Goal: Task Accomplishment & Management: Manage account settings

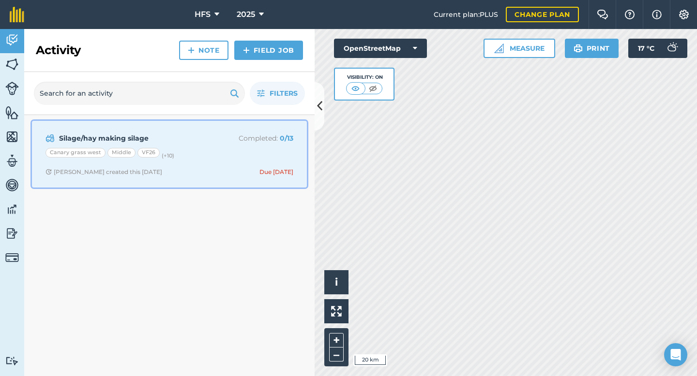
click at [191, 174] on span "[PERSON_NAME] created this [DATE] Due [DATE]" at bounding box center [169, 172] width 248 height 8
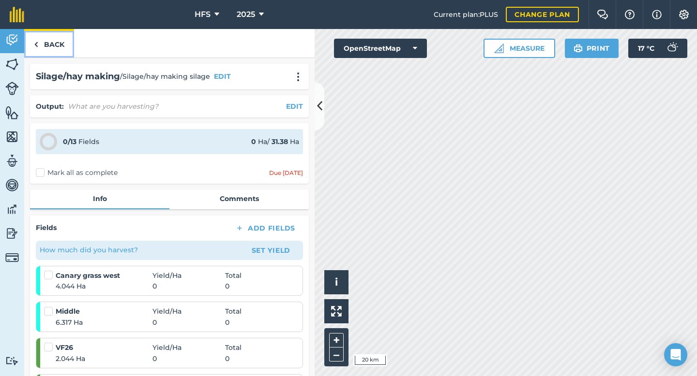
click at [51, 43] on link "Back" at bounding box center [49, 43] width 50 height 29
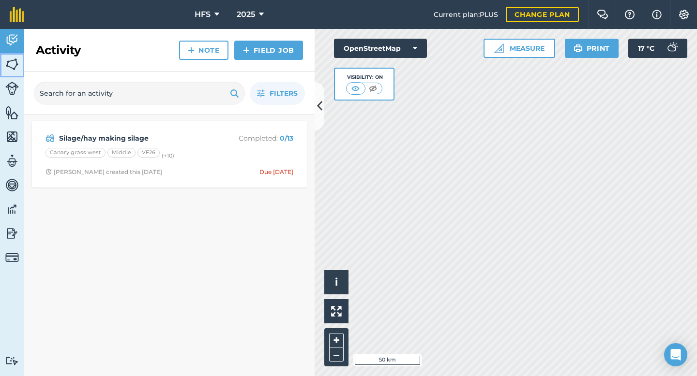
click at [9, 63] on img at bounding box center [12, 64] width 14 height 15
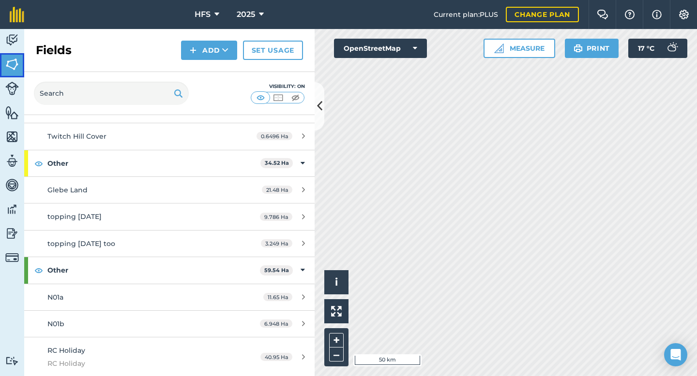
scroll to position [655, 0]
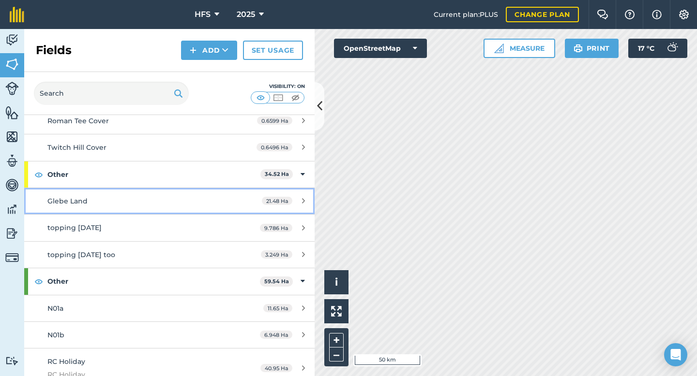
click at [165, 202] on div "Glebe Land" at bounding box center [138, 201] width 182 height 11
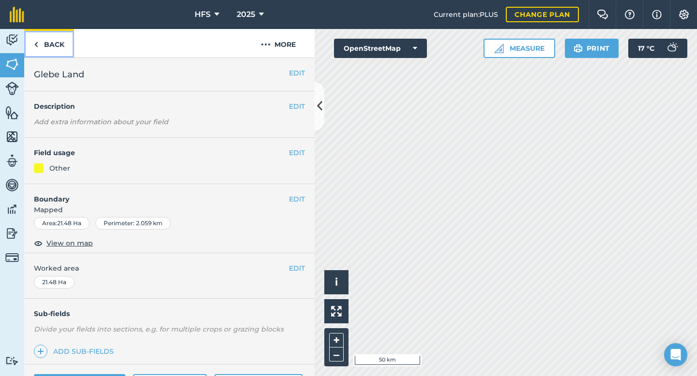
click at [50, 44] on link "Back" at bounding box center [49, 43] width 50 height 29
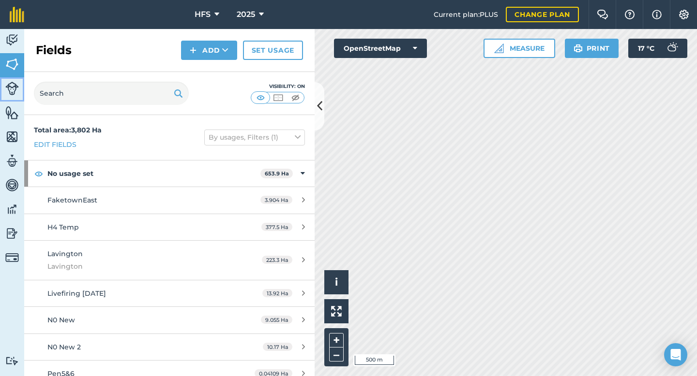
click at [15, 90] on img at bounding box center [12, 89] width 14 height 14
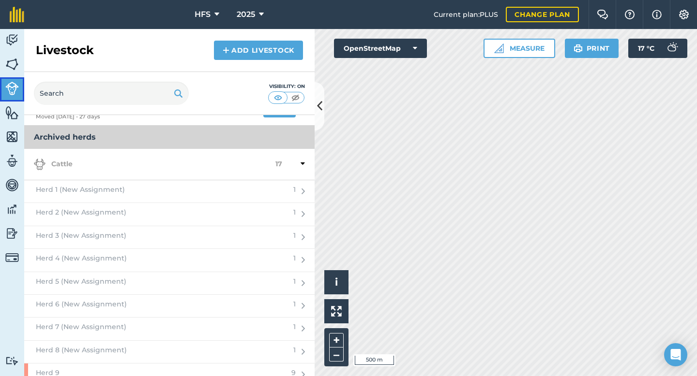
scroll to position [467, 0]
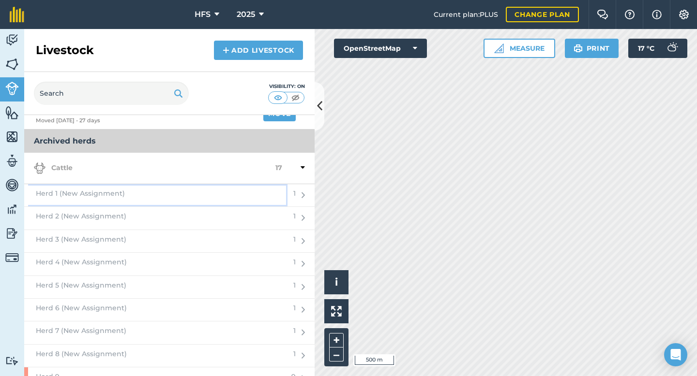
click at [188, 195] on div "Herd 1 (New Assignment)" at bounding box center [155, 195] width 263 height 22
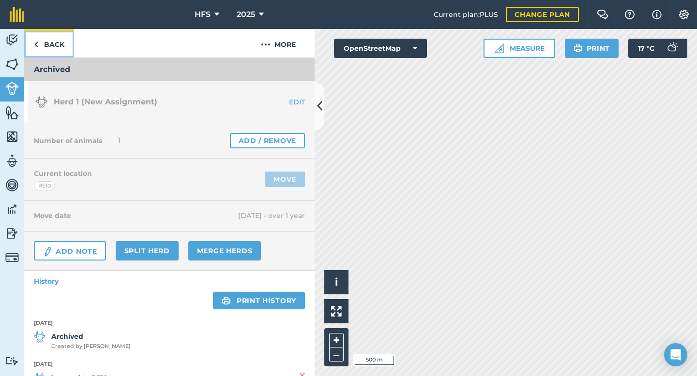
click at [54, 41] on link "Back" at bounding box center [49, 43] width 50 height 29
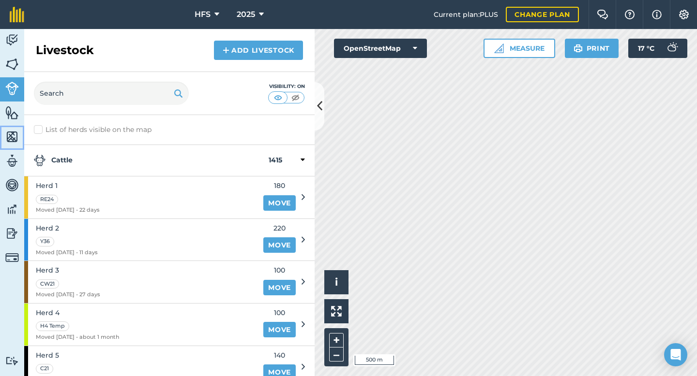
click at [11, 132] on img at bounding box center [12, 137] width 14 height 15
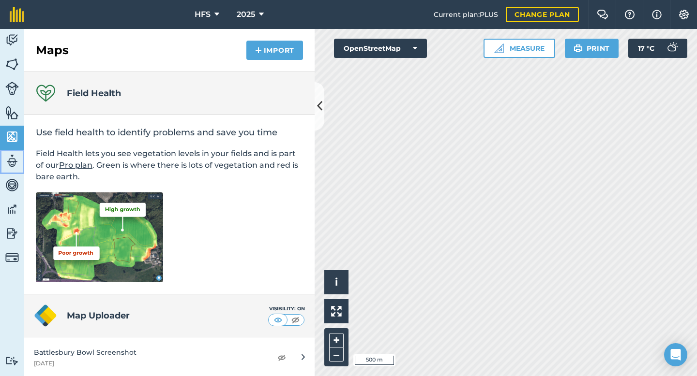
click at [16, 164] on img at bounding box center [12, 161] width 14 height 15
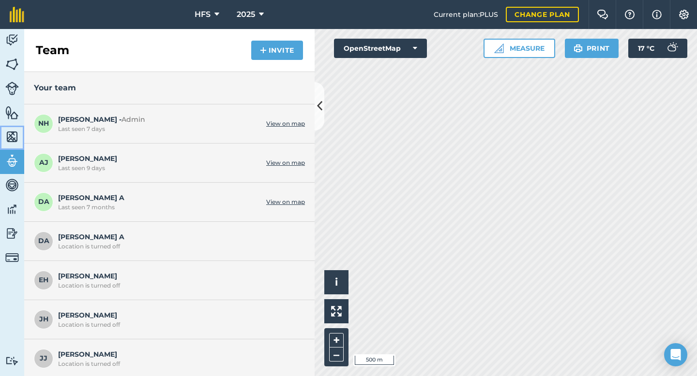
click at [15, 137] on img at bounding box center [12, 137] width 14 height 15
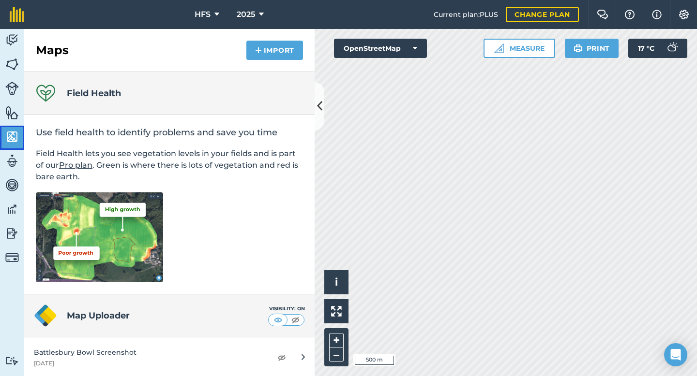
scroll to position [1, 0]
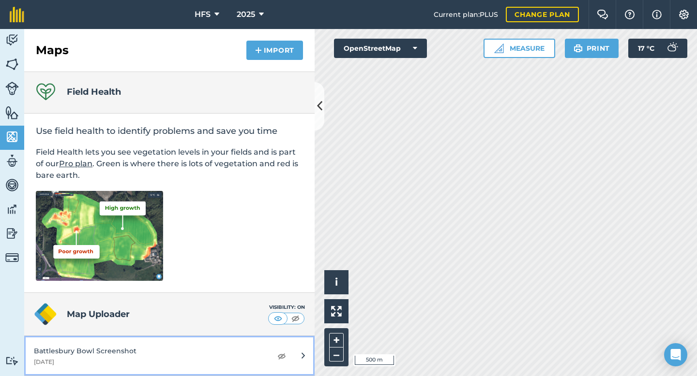
click at [106, 365] on div "[DATE]" at bounding box center [148, 363] width 228 height 8
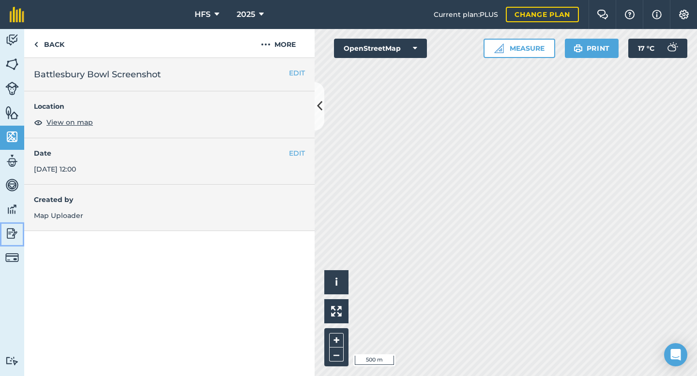
click at [9, 236] on img at bounding box center [12, 233] width 14 height 15
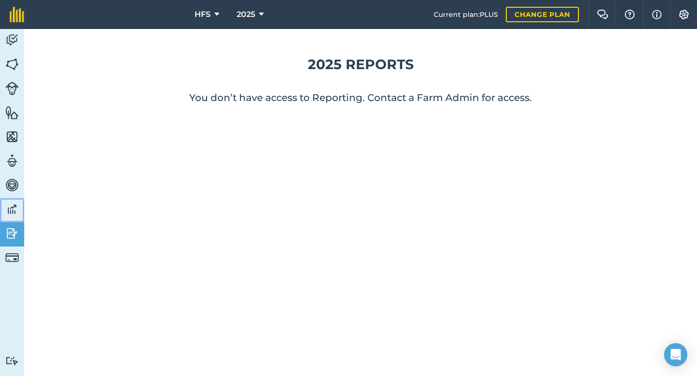
click at [13, 201] on link "Data" at bounding box center [12, 210] width 24 height 24
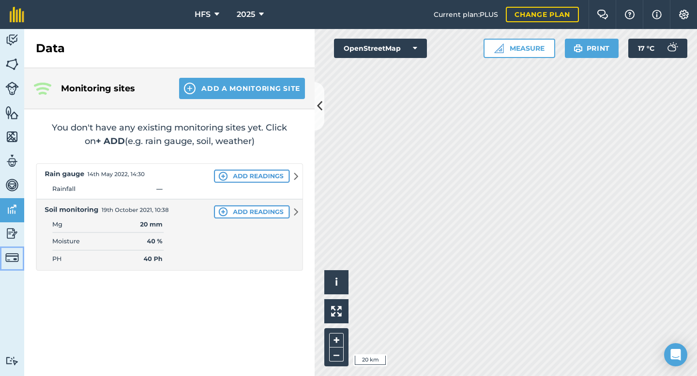
click at [12, 256] on img at bounding box center [12, 258] width 14 height 14
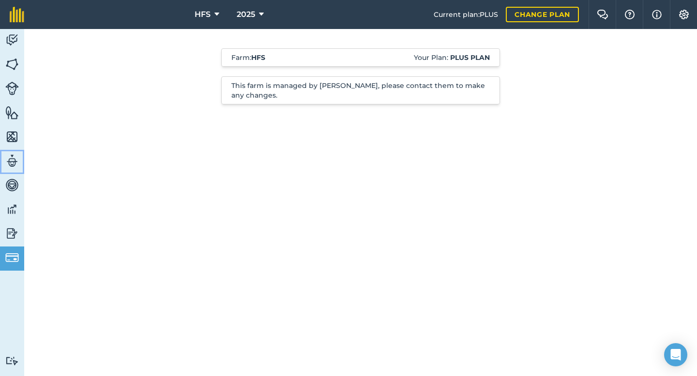
click at [12, 159] on img at bounding box center [12, 161] width 14 height 15
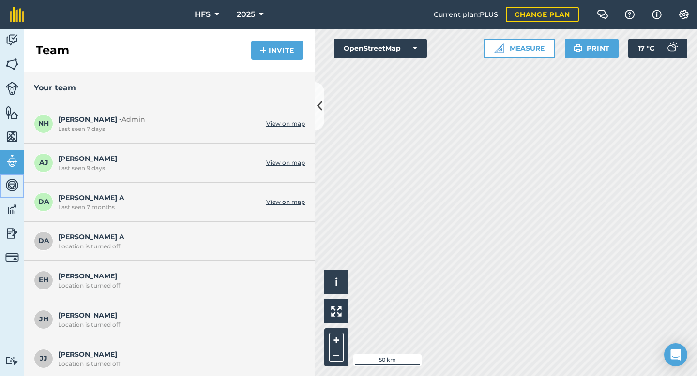
click at [11, 189] on img at bounding box center [12, 185] width 14 height 15
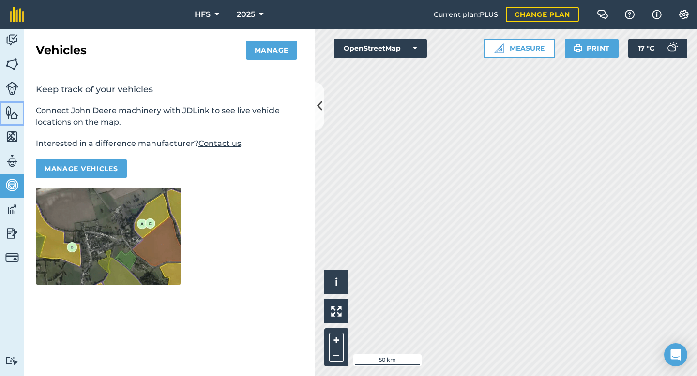
click at [15, 116] on img at bounding box center [12, 112] width 14 height 15
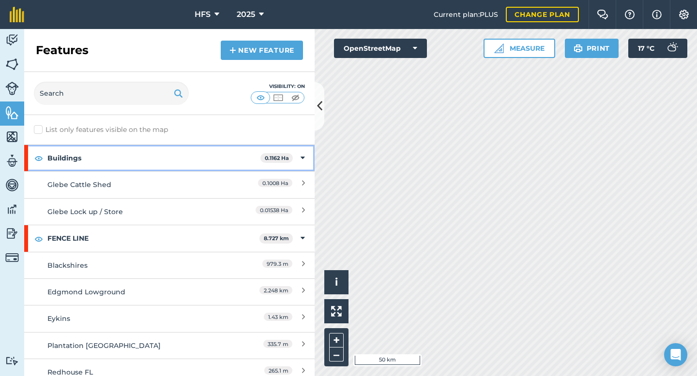
click at [118, 160] on strong "Buildings" at bounding box center [153, 158] width 213 height 26
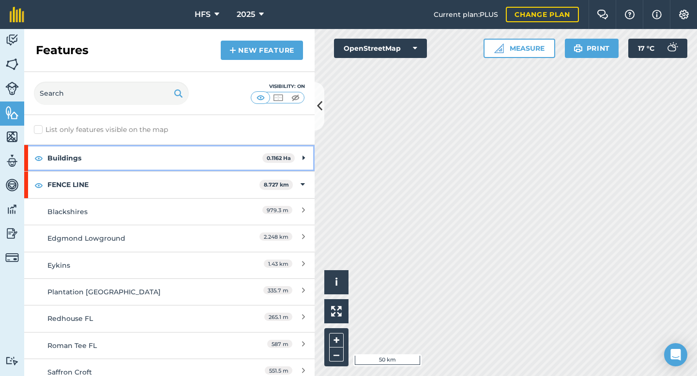
click at [84, 160] on strong "Buildings" at bounding box center [154, 158] width 215 height 26
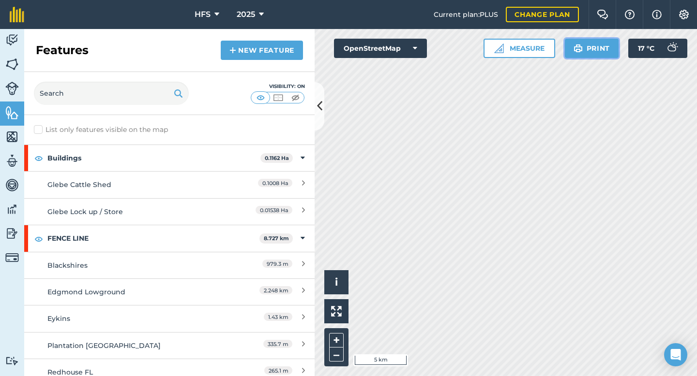
click at [592, 44] on button "Print" at bounding box center [592, 48] width 54 height 19
click at [660, 18] on img at bounding box center [657, 15] width 10 height 12
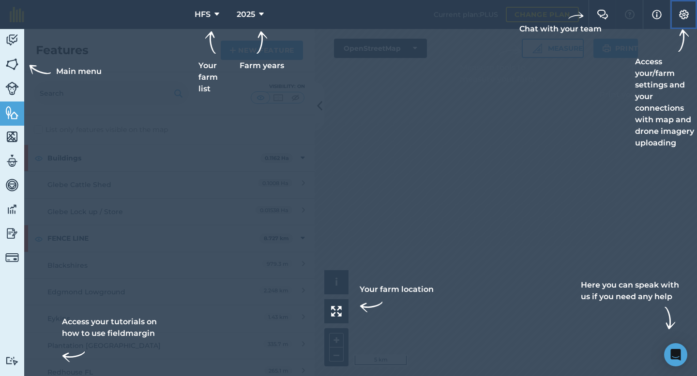
click at [688, 16] on img at bounding box center [684, 15] width 12 height 10
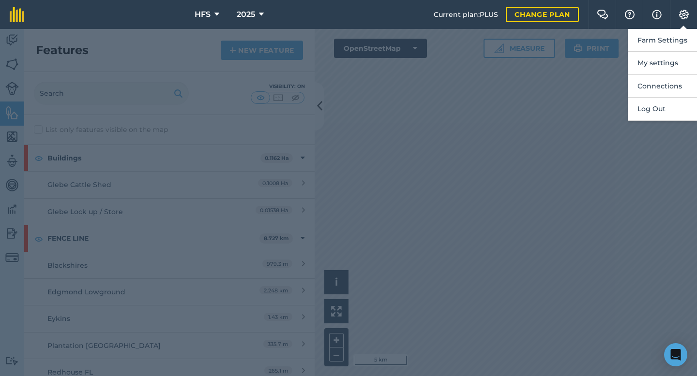
click at [548, 132] on div at bounding box center [348, 202] width 697 height 347
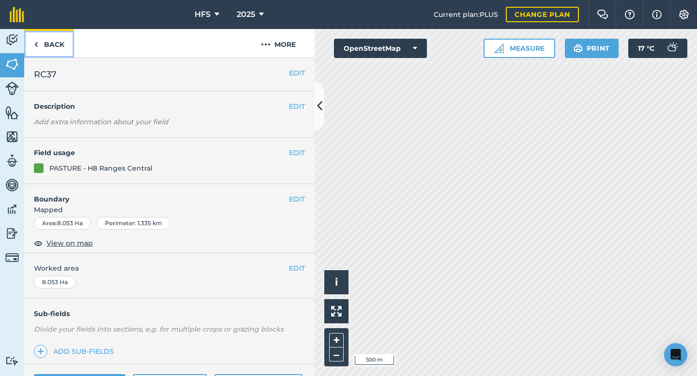
click at [55, 45] on link "Back" at bounding box center [49, 43] width 50 height 29
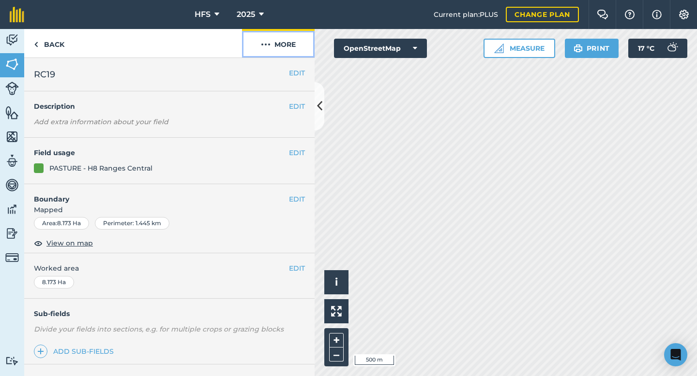
click at [271, 46] on button "More" at bounding box center [278, 43] width 73 height 29
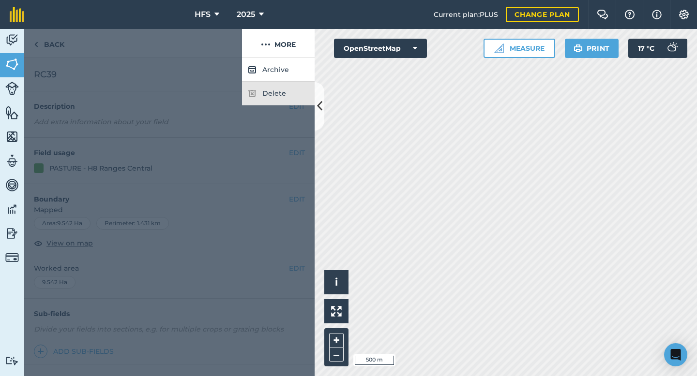
click at [35, 69] on div at bounding box center [169, 217] width 290 height 318
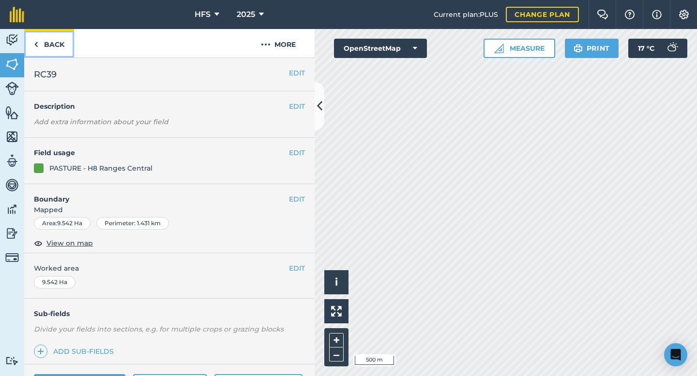
click at [42, 46] on link "Back" at bounding box center [49, 43] width 50 height 29
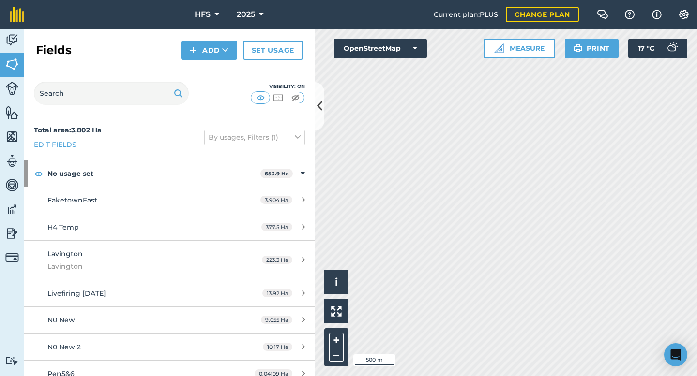
click at [42, 46] on h2 "Fields" at bounding box center [54, 50] width 36 height 15
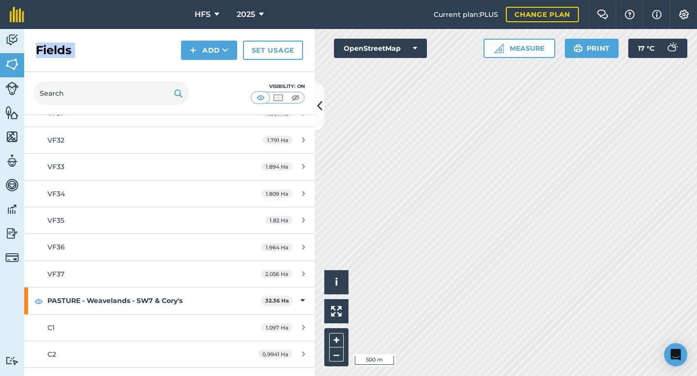
scroll to position [18126, 0]
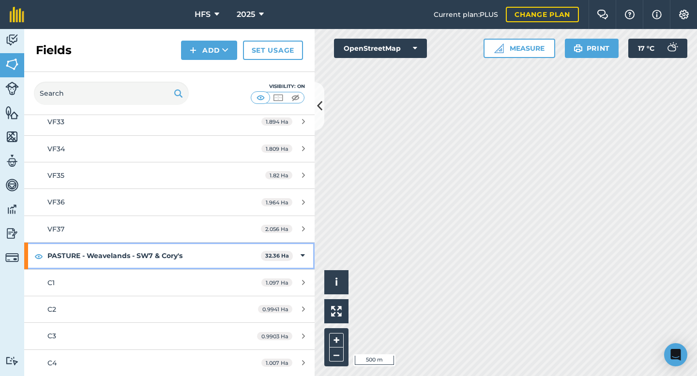
click at [302, 257] on icon at bounding box center [302, 256] width 4 height 11
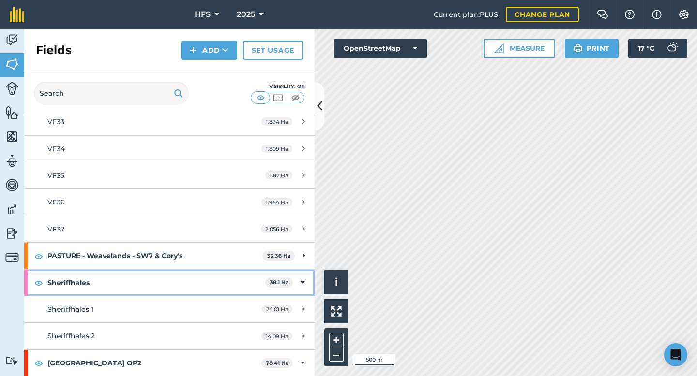
click at [298, 285] on div "Sheriffhales 38.1 Ha" at bounding box center [169, 283] width 290 height 26
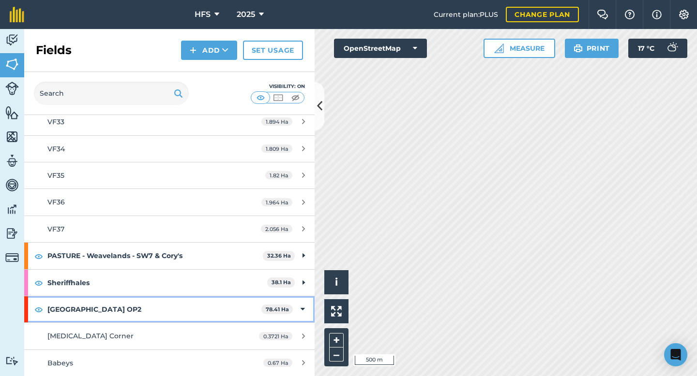
click at [303, 311] on icon at bounding box center [302, 309] width 4 height 11
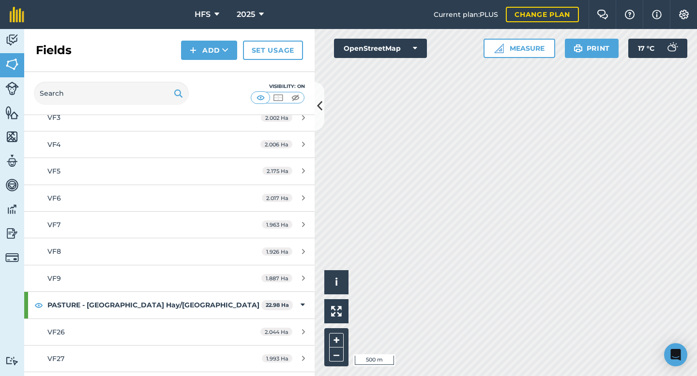
scroll to position [17737, 0]
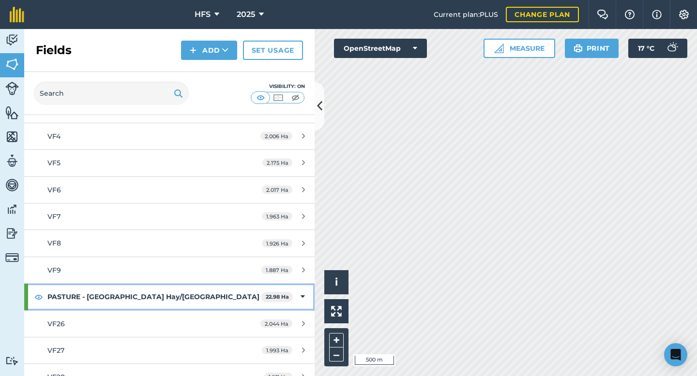
click at [300, 298] on icon at bounding box center [302, 297] width 4 height 11
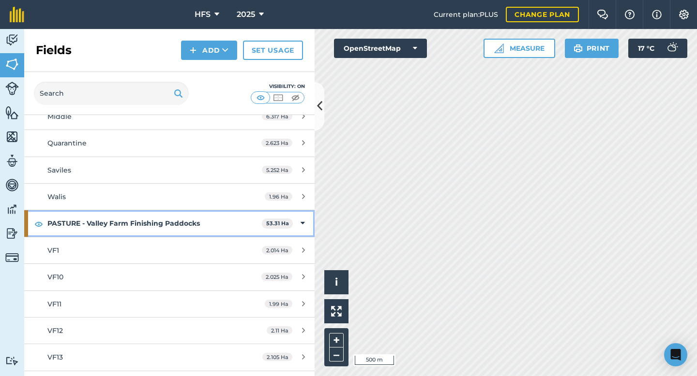
click at [301, 224] on icon at bounding box center [302, 223] width 4 height 11
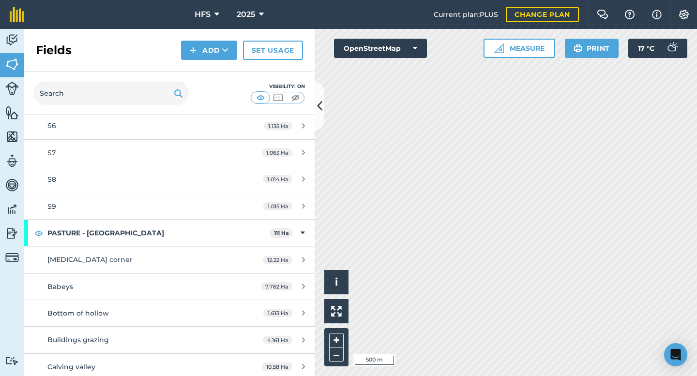
scroll to position [16594, 0]
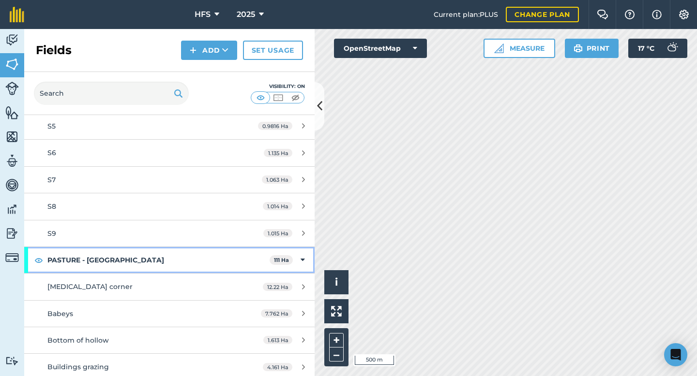
click at [255, 256] on strong "PASTURE - [GEOGRAPHIC_DATA]" at bounding box center [158, 260] width 222 height 26
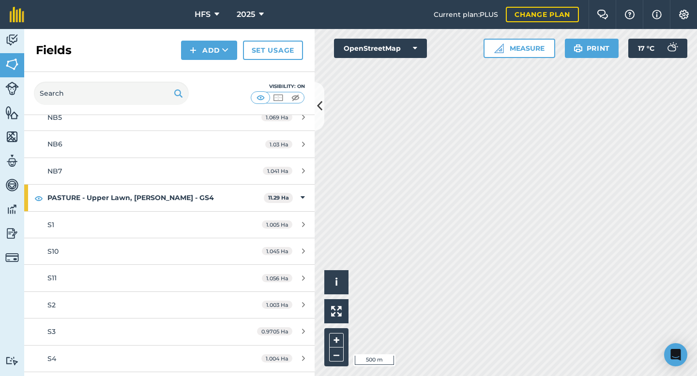
scroll to position [16320, 0]
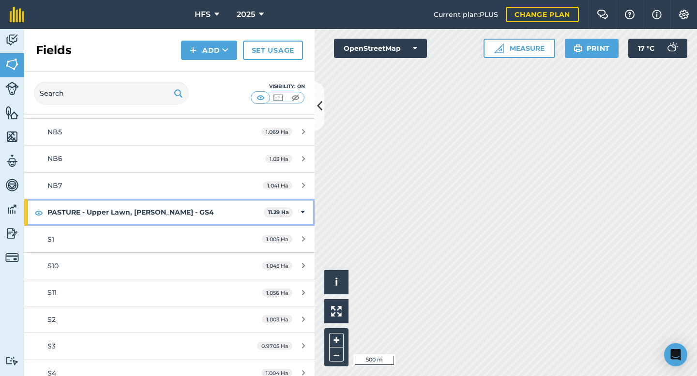
click at [240, 204] on strong "PASTURE - Upper Lawn, [PERSON_NAME] - GS4" at bounding box center [155, 212] width 216 height 26
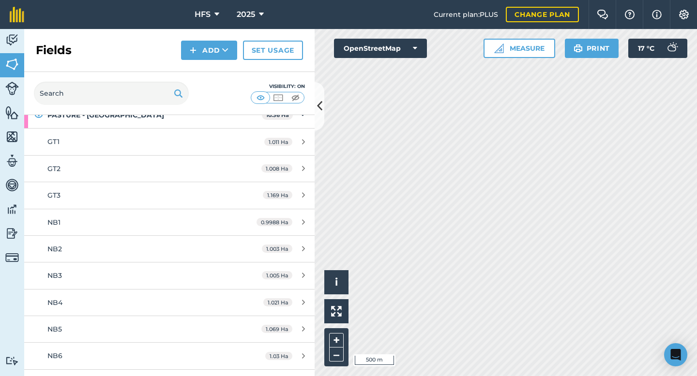
scroll to position [16011, 0]
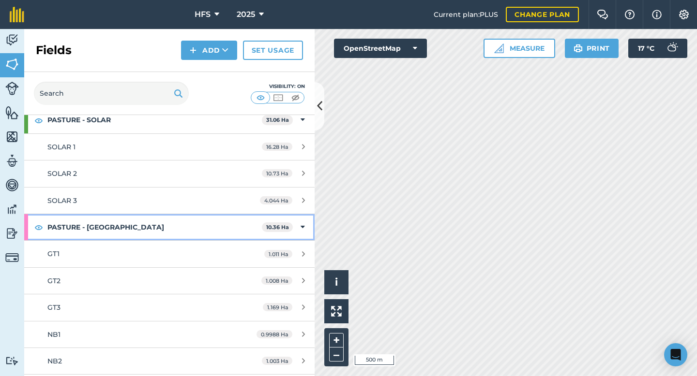
click at [246, 229] on strong "PASTURE - [GEOGRAPHIC_DATA]" at bounding box center [154, 227] width 214 height 26
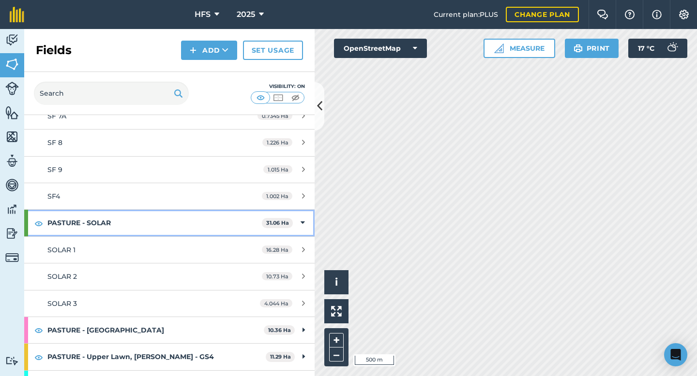
click at [244, 221] on strong "PASTURE - SOLAR" at bounding box center [154, 223] width 214 height 26
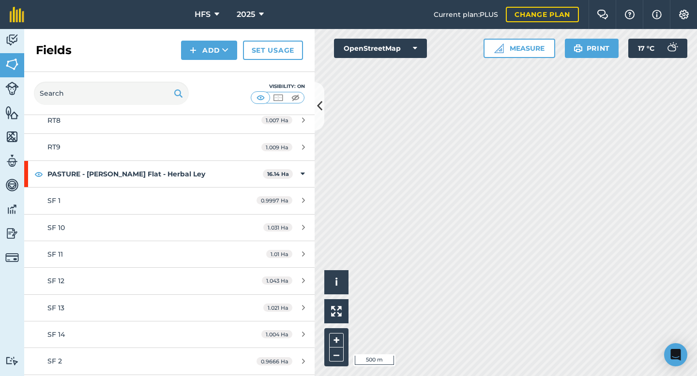
scroll to position [15480, 0]
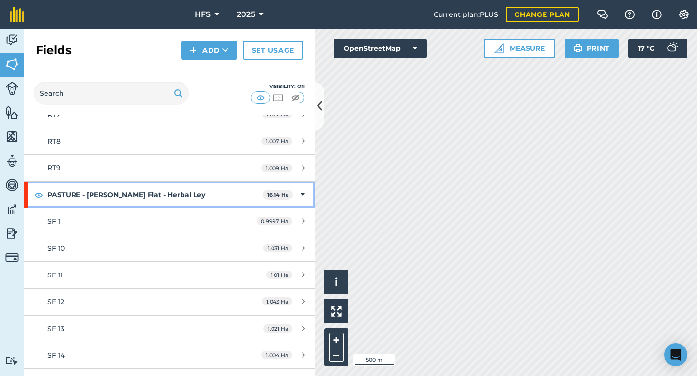
click at [230, 194] on strong "PASTURE - [PERSON_NAME] Flat - Herbal Ley" at bounding box center [154, 195] width 215 height 26
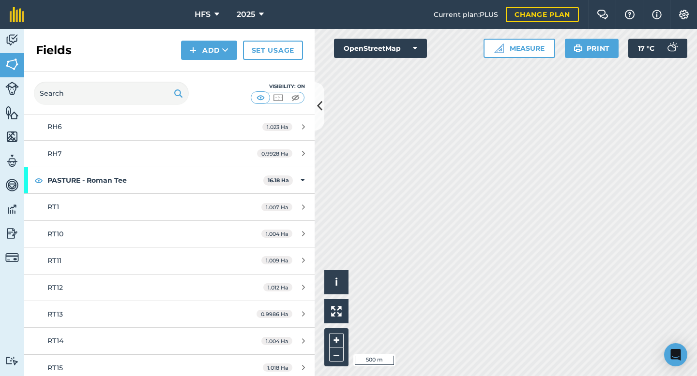
scroll to position [15015, 0]
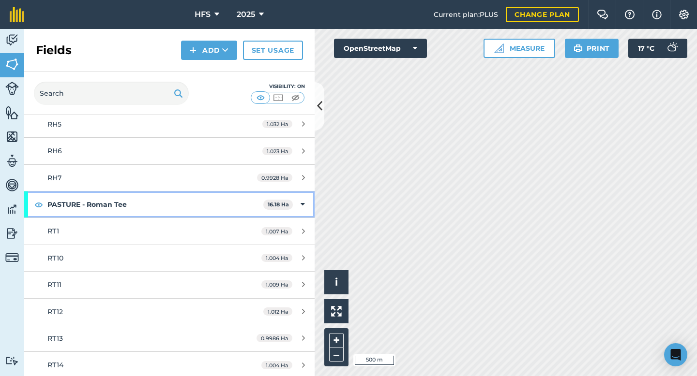
click at [227, 204] on strong "PASTURE - Roman Tee" at bounding box center [155, 205] width 216 height 26
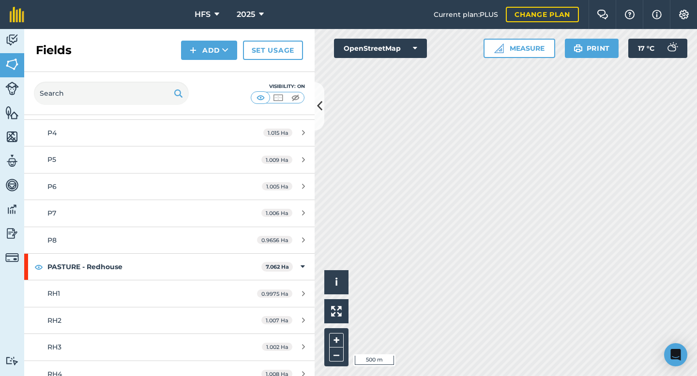
scroll to position [14712, 0]
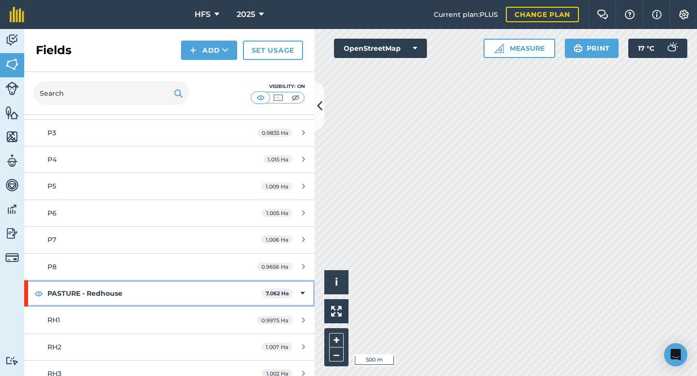
click at [190, 286] on strong "PASTURE - Redhouse" at bounding box center [154, 294] width 214 height 26
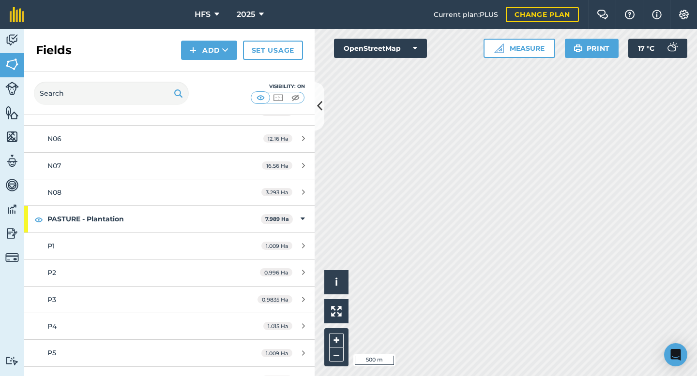
scroll to position [14527, 0]
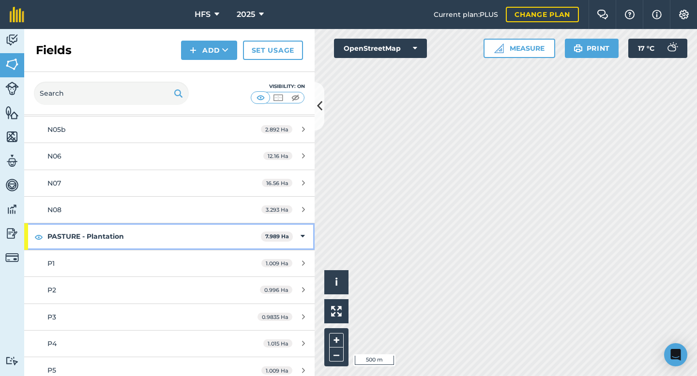
click at [197, 233] on strong "PASTURE - Plantation" at bounding box center [153, 237] width 213 height 26
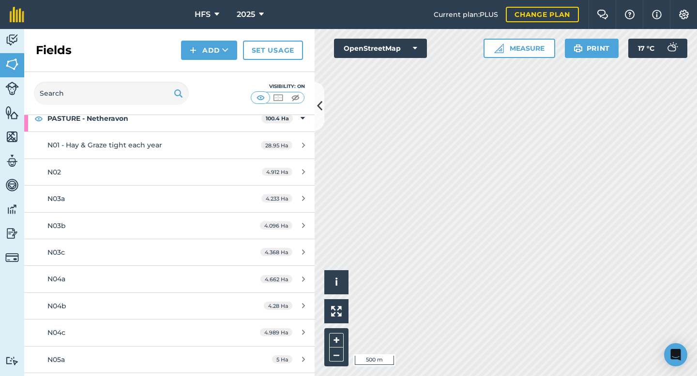
scroll to position [14248, 0]
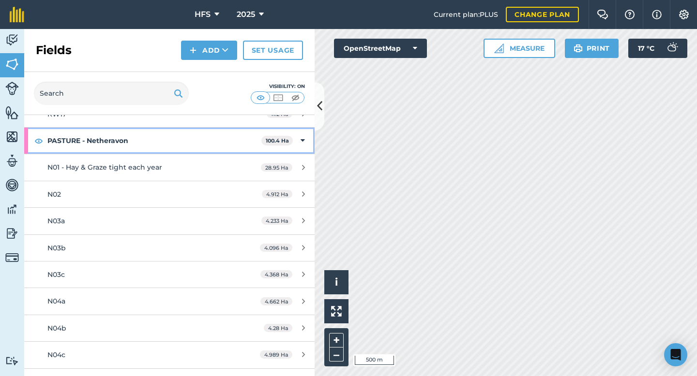
click at [217, 134] on strong "PASTURE - Netheravon" at bounding box center [154, 141] width 214 height 26
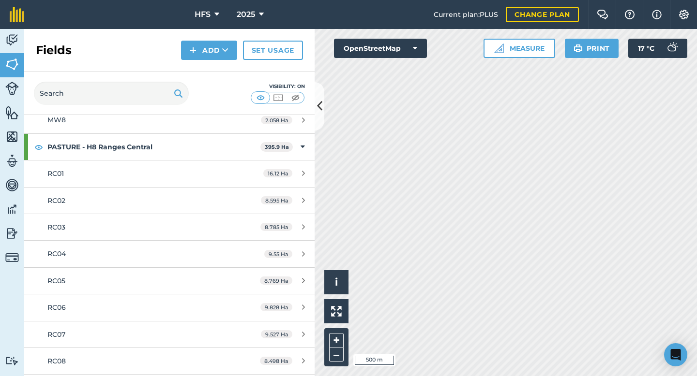
scroll to position [13020, 0]
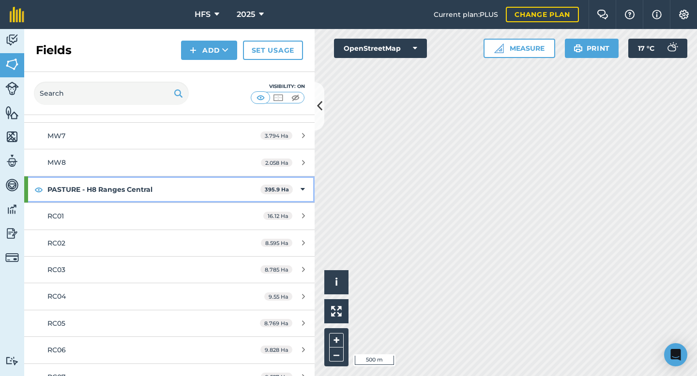
click at [196, 194] on strong "PASTURE - H8 Ranges Central" at bounding box center [153, 190] width 213 height 26
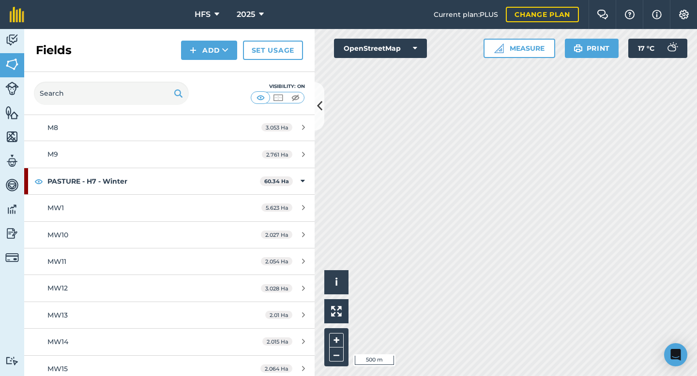
scroll to position [12411, 0]
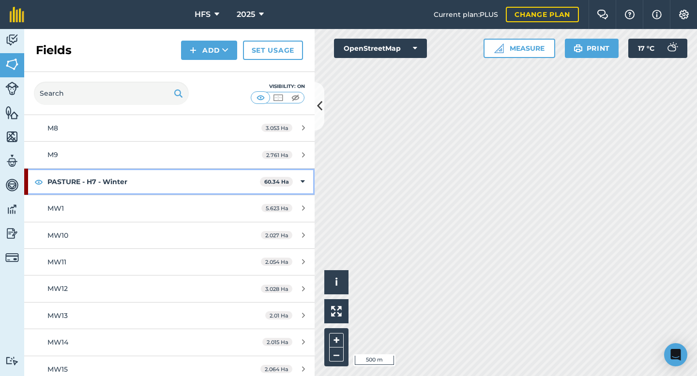
click at [190, 181] on strong "PASTURE - H7 - Winter" at bounding box center [153, 182] width 212 height 26
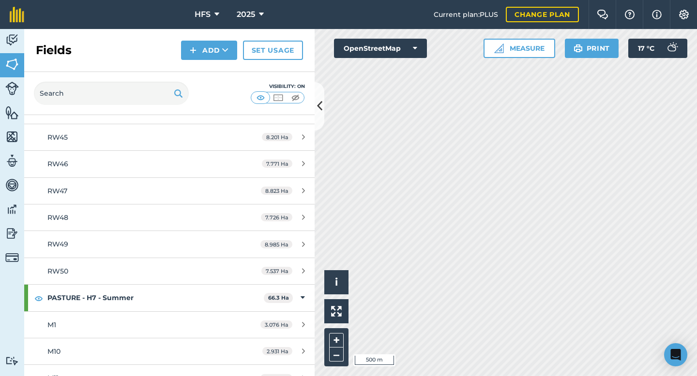
scroll to position [11688, 0]
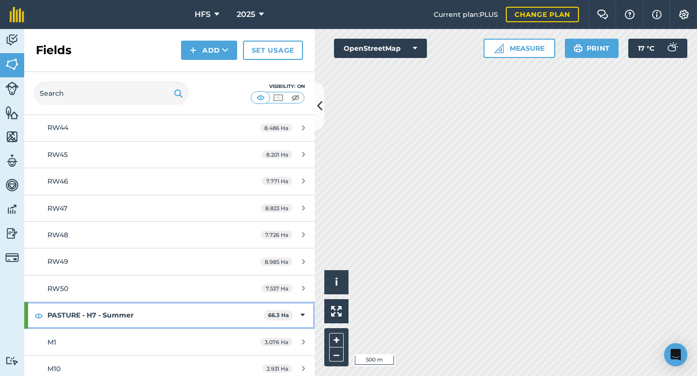
click at [152, 322] on strong "PASTURE - H7 - Summer" at bounding box center [155, 315] width 216 height 26
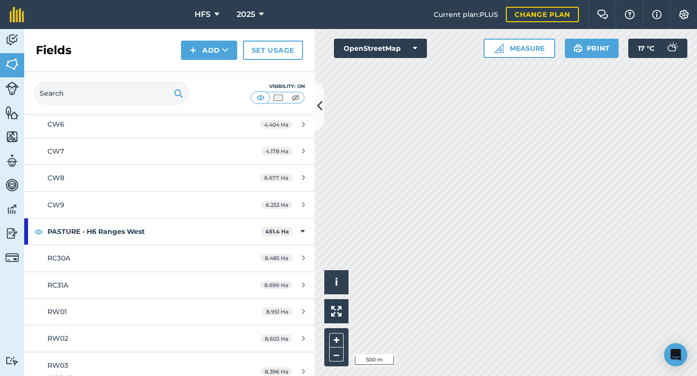
scroll to position [10387, 0]
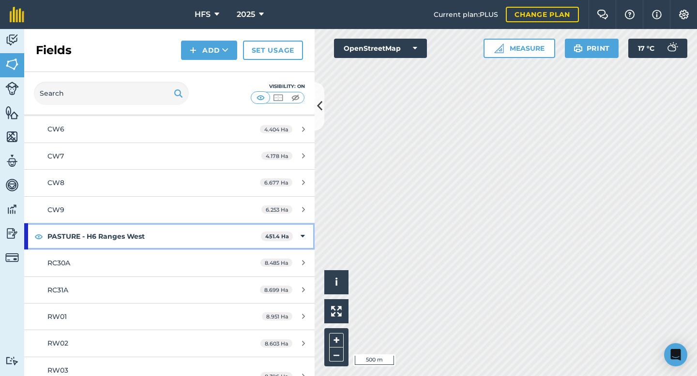
click at [176, 236] on strong "PASTURE - H6 Ranges West" at bounding box center [153, 237] width 213 height 26
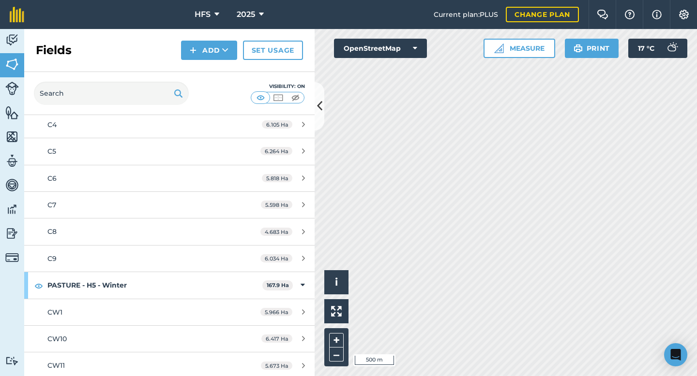
scroll to position [9535, 0]
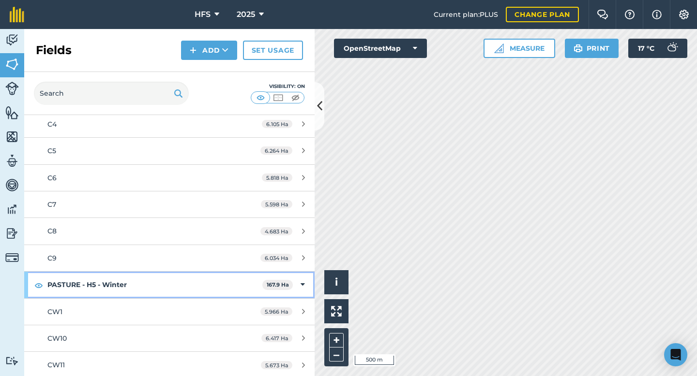
click at [158, 284] on strong "PASTURE - H5 - Winter" at bounding box center [154, 285] width 215 height 26
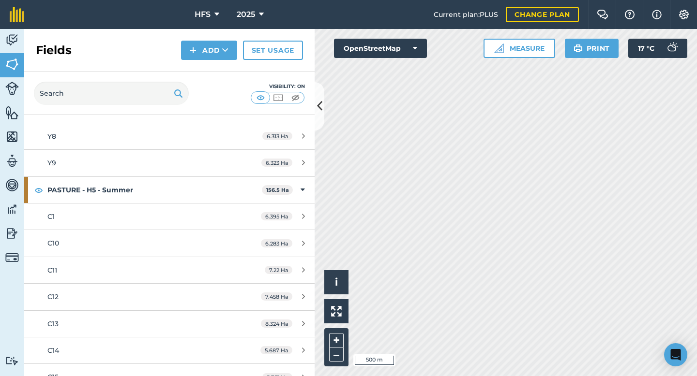
scroll to position [8865, 0]
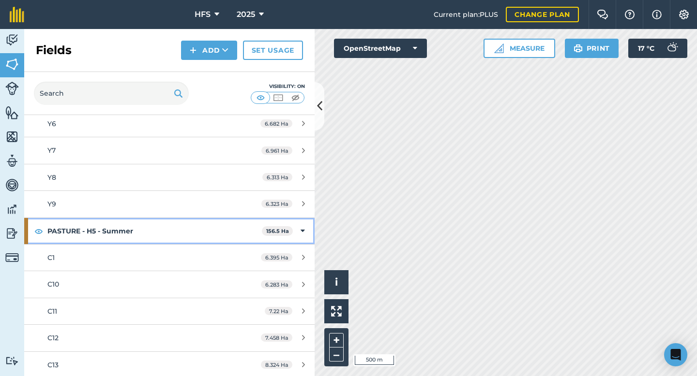
click at [171, 231] on strong "PASTURE - H5 - Summer" at bounding box center [154, 231] width 214 height 26
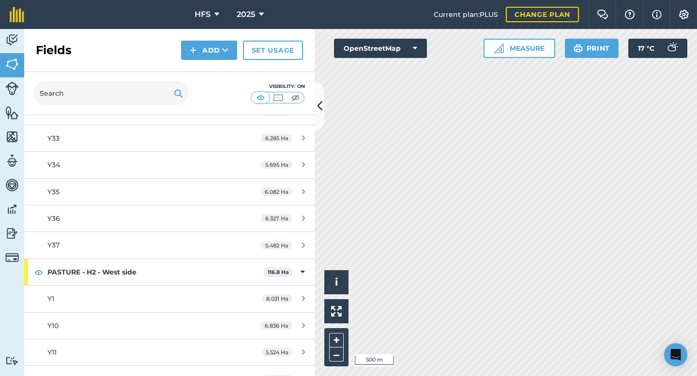
scroll to position [8296, 0]
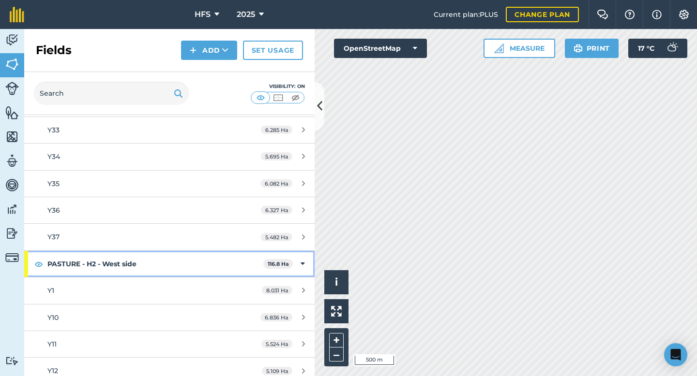
click at [141, 258] on strong "PASTURE - H2 - West side" at bounding box center [155, 264] width 216 height 26
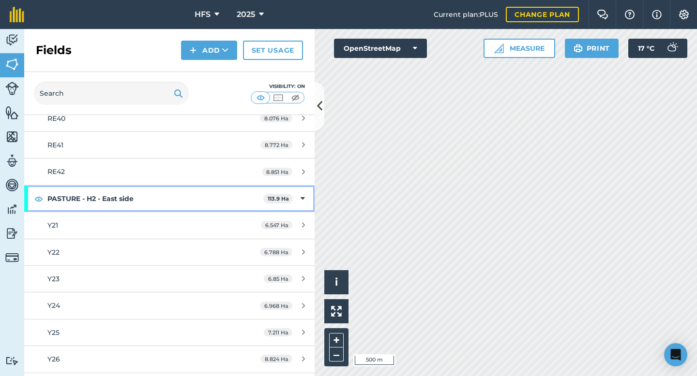
click at [192, 198] on strong "PASTURE - H2 - East side" at bounding box center [155, 199] width 216 height 26
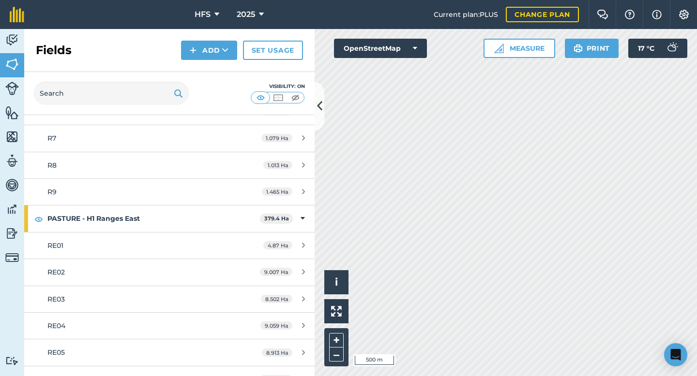
scroll to position [6752, 0]
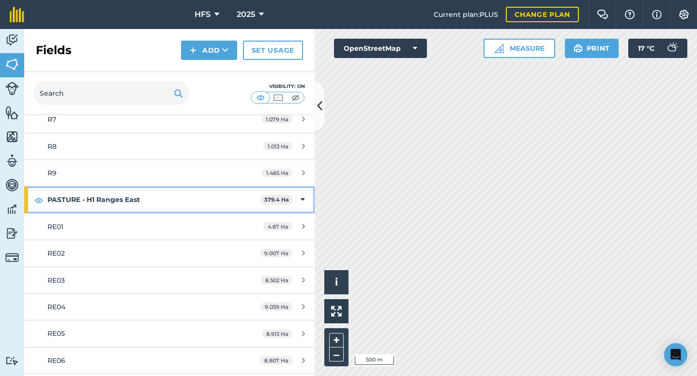
click at [183, 196] on strong "PASTURE - H1 Ranges East" at bounding box center [153, 200] width 212 height 26
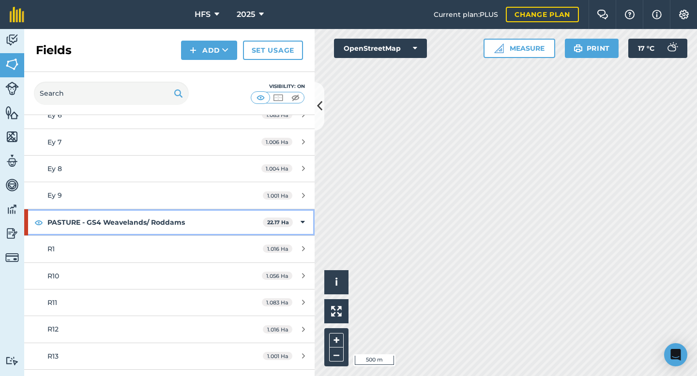
click at [180, 225] on strong "PASTURE - GS4 Weavelands/ Roddams" at bounding box center [154, 223] width 215 height 26
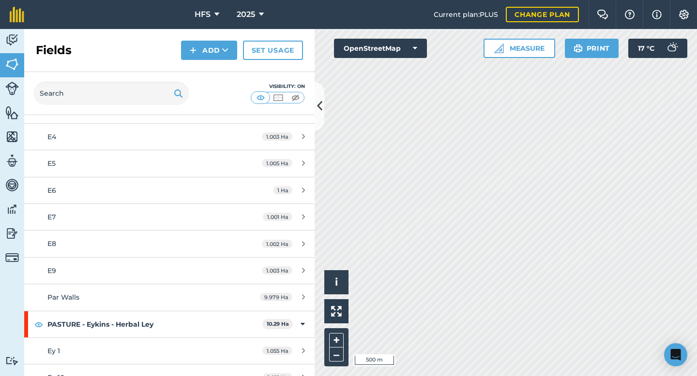
scroll to position [5726, 0]
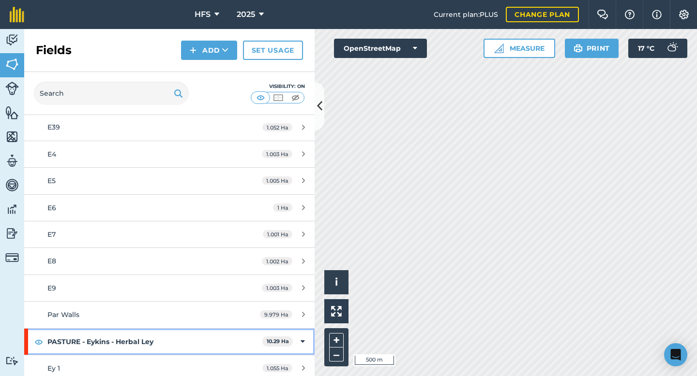
click at [159, 348] on strong "PASTURE - Eykins - Herbal Ley" at bounding box center [154, 342] width 215 height 26
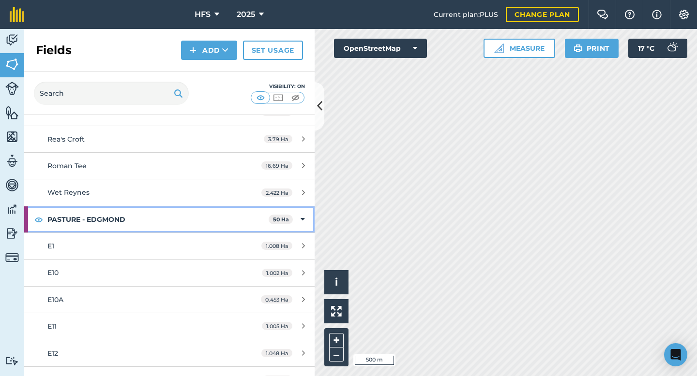
click at [203, 211] on strong "PASTURE - EDGMOND" at bounding box center [157, 220] width 221 height 26
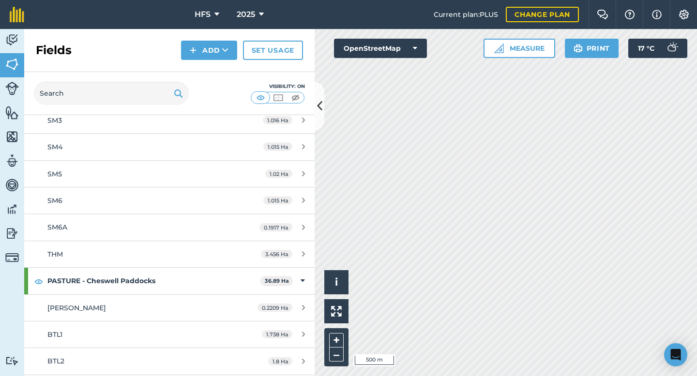
scroll to position [4393, 0]
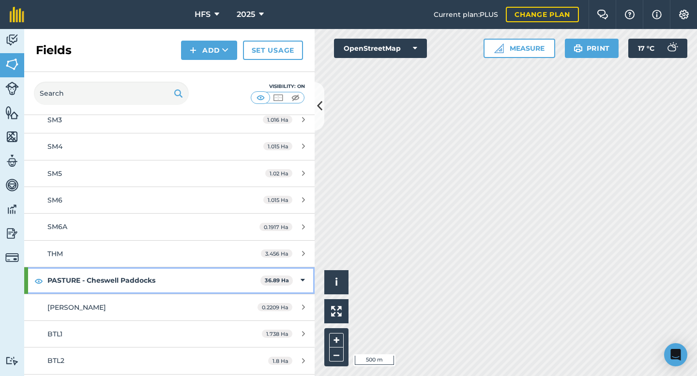
click at [164, 285] on strong "PASTURE - Cheswell Paddocks" at bounding box center [153, 281] width 213 height 26
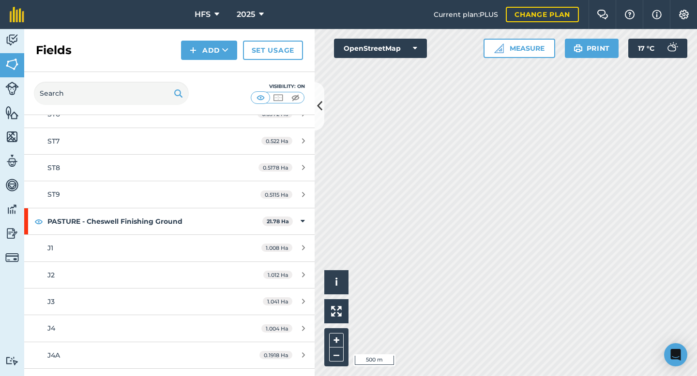
scroll to position [3941, 0]
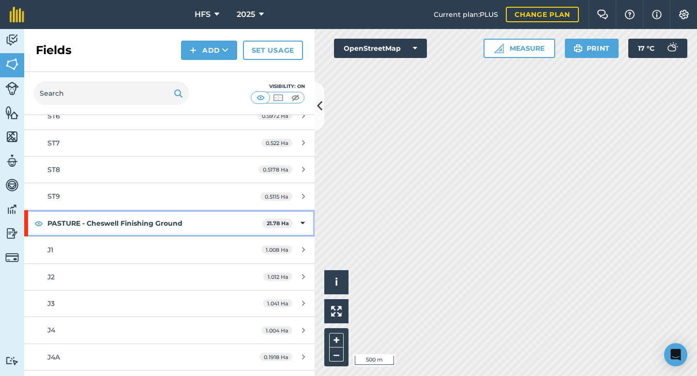
click at [199, 225] on strong "PASTURE - Cheswell Finishing Ground" at bounding box center [154, 223] width 215 height 26
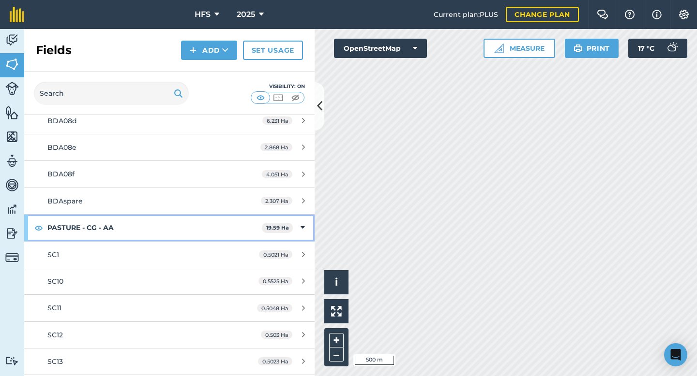
click at [182, 229] on strong "PASTURE - CG - AA" at bounding box center [154, 228] width 214 height 26
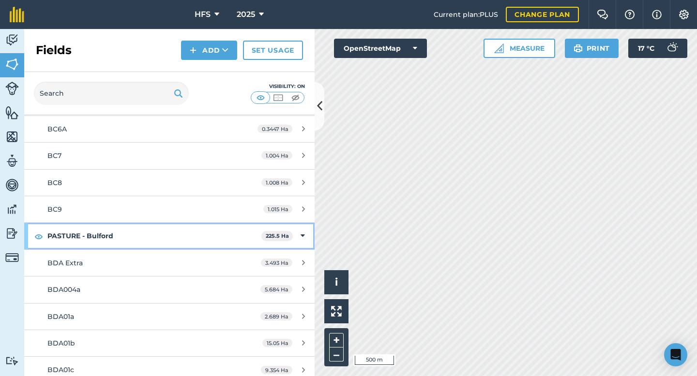
click at [181, 235] on strong "PASTURE - Bulford" at bounding box center [154, 236] width 214 height 26
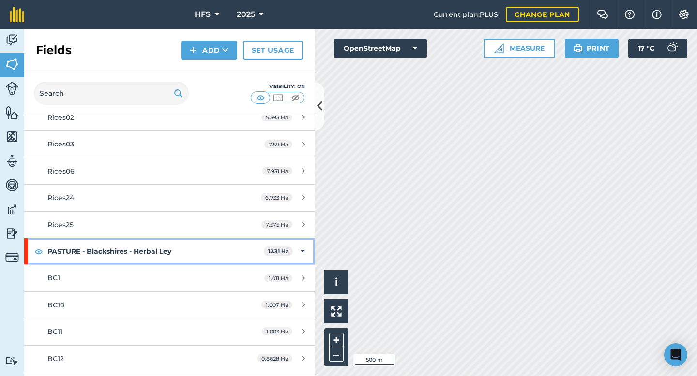
click at [185, 252] on strong "PASTURE - Blackshires - Herbal Ley" at bounding box center [155, 252] width 216 height 26
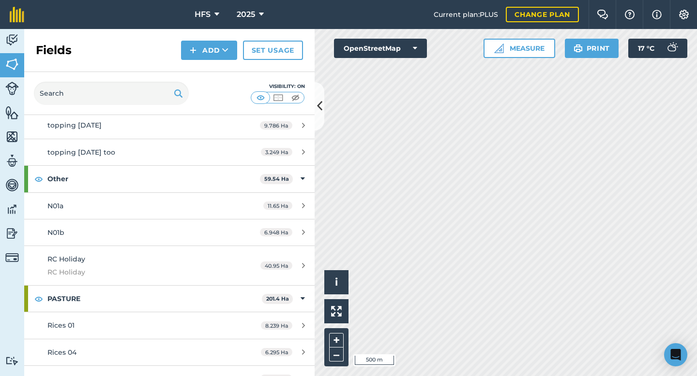
scroll to position [749, 0]
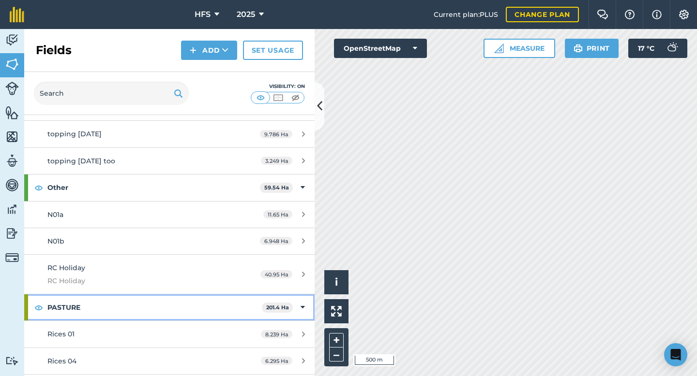
click at [170, 308] on strong "PASTURE" at bounding box center [154, 308] width 214 height 26
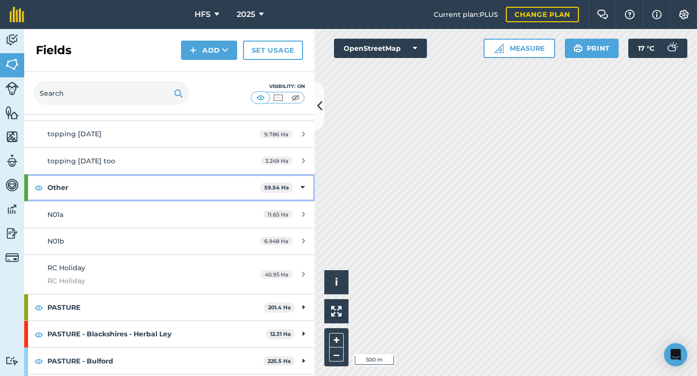
click at [159, 185] on strong "Other" at bounding box center [153, 188] width 212 height 26
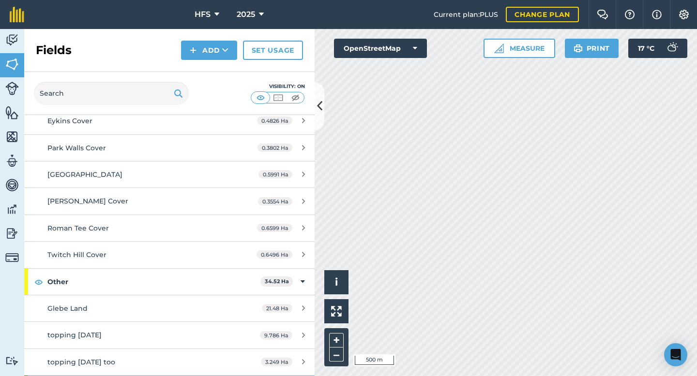
scroll to position [537, 0]
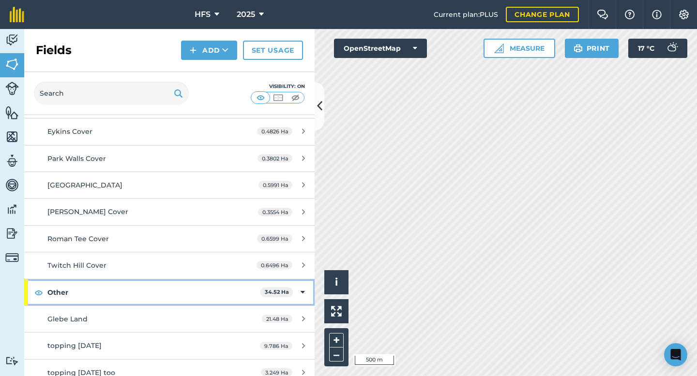
click at [119, 286] on strong "Other" at bounding box center [153, 293] width 213 height 26
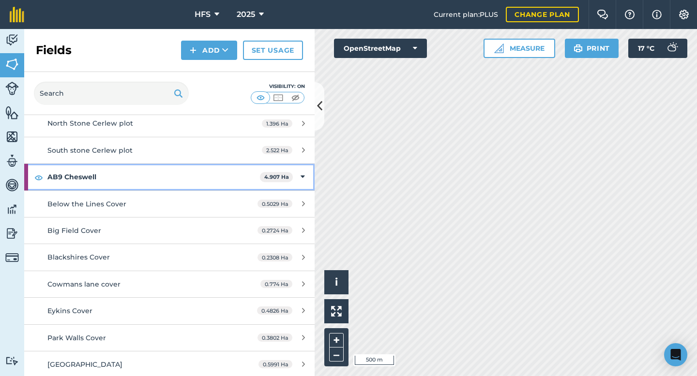
click at [172, 173] on strong "AB9 Cheswell" at bounding box center [153, 177] width 212 height 26
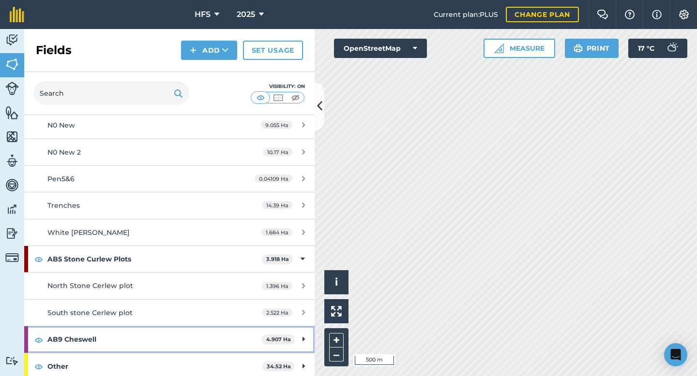
scroll to position [176, 0]
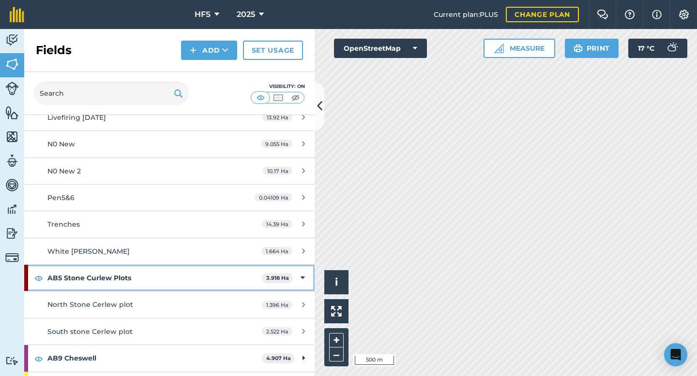
click at [138, 273] on strong "AB5 Stone Curlew Plots" at bounding box center [154, 278] width 214 height 26
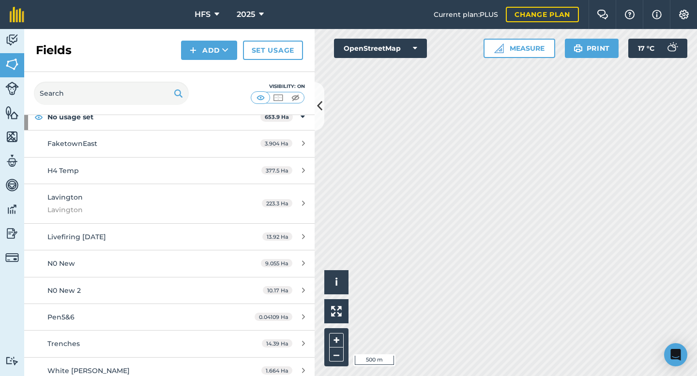
scroll to position [0, 0]
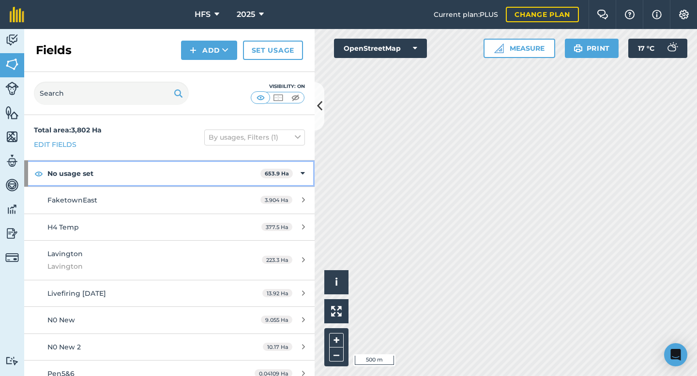
click at [157, 175] on strong "No usage set" at bounding box center [153, 174] width 213 height 26
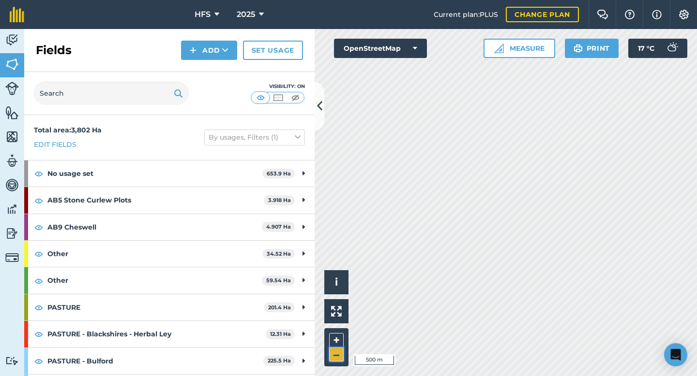
click at [336, 354] on button "–" at bounding box center [336, 355] width 15 height 14
click at [331, 341] on button "+" at bounding box center [336, 340] width 15 height 15
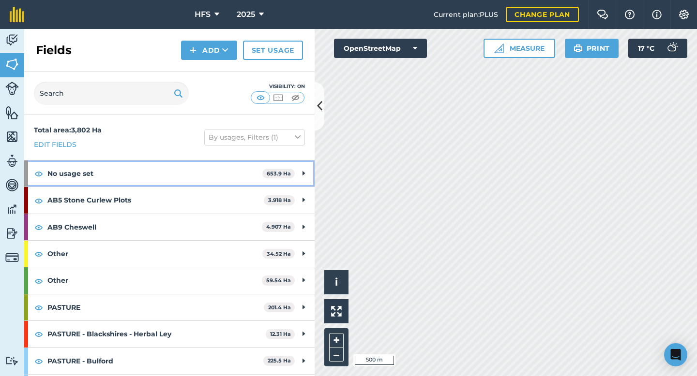
click at [296, 176] on div "No usage set 653.9 Ha" at bounding box center [169, 174] width 290 height 26
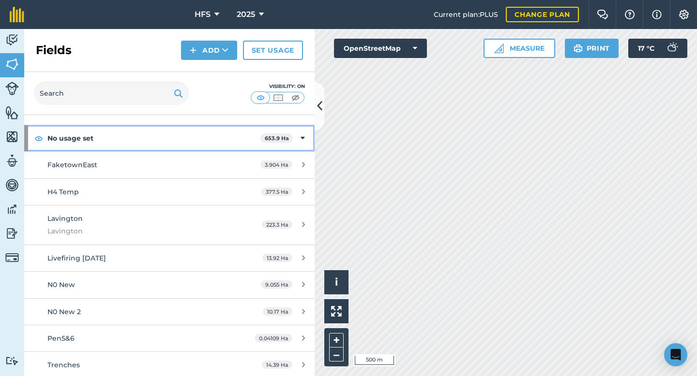
scroll to position [35, 0]
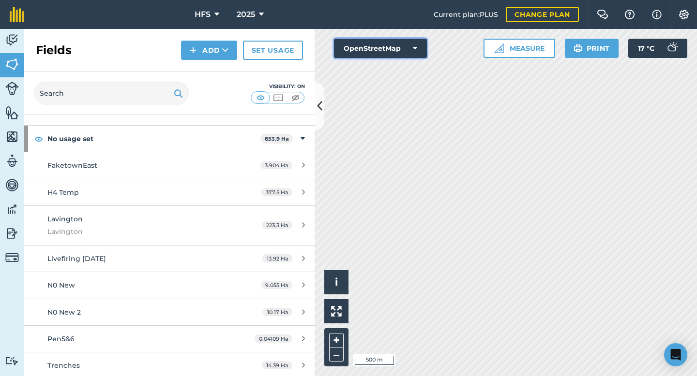
click at [412, 50] on button "OpenStreetMap" at bounding box center [380, 48] width 93 height 19
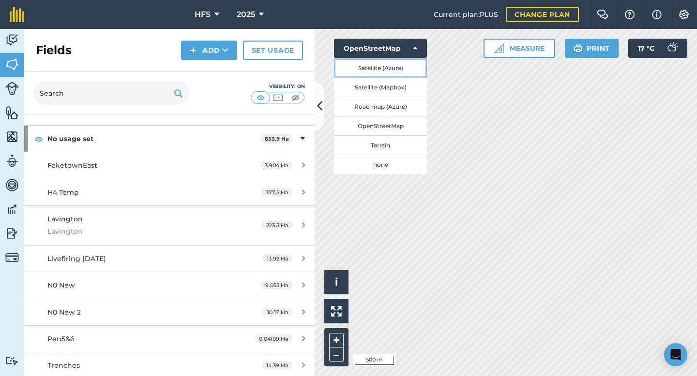
click at [403, 70] on button "Satellite (Azure)" at bounding box center [380, 67] width 93 height 19
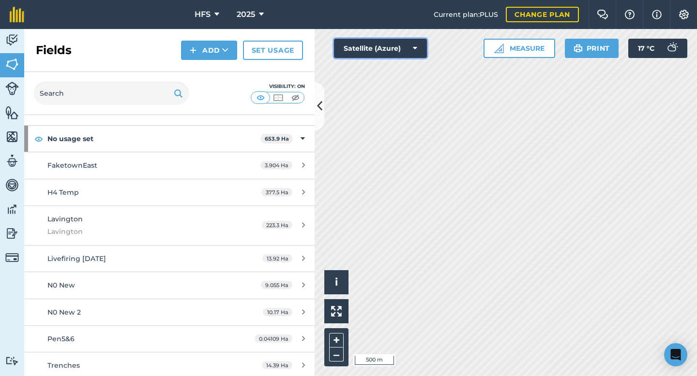
click at [405, 48] on button "Satellite (Azure)" at bounding box center [380, 48] width 93 height 19
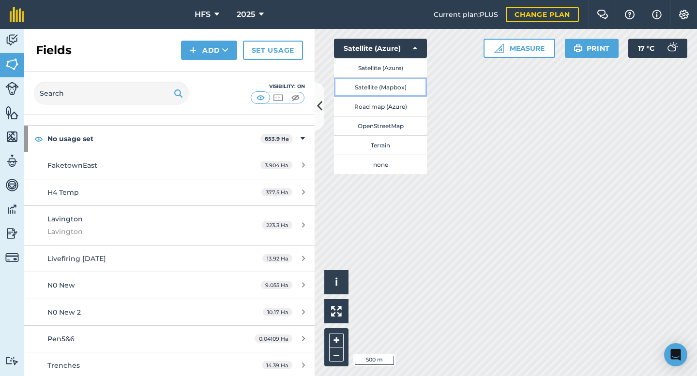
click at [400, 88] on button "Satellite (Mapbox)" at bounding box center [380, 86] width 93 height 19
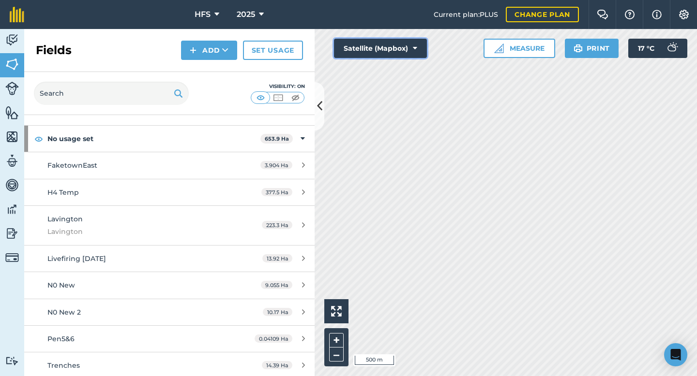
click at [409, 47] on button "Satellite (Mapbox)" at bounding box center [380, 48] width 93 height 19
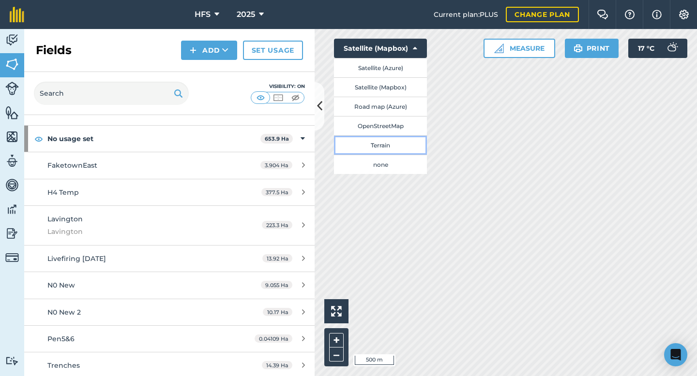
click at [395, 143] on button "Terrain" at bounding box center [380, 144] width 93 height 19
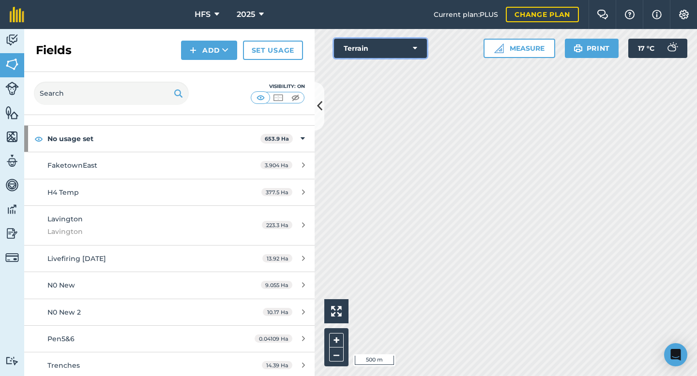
click at [405, 50] on button "Terrain" at bounding box center [380, 48] width 93 height 19
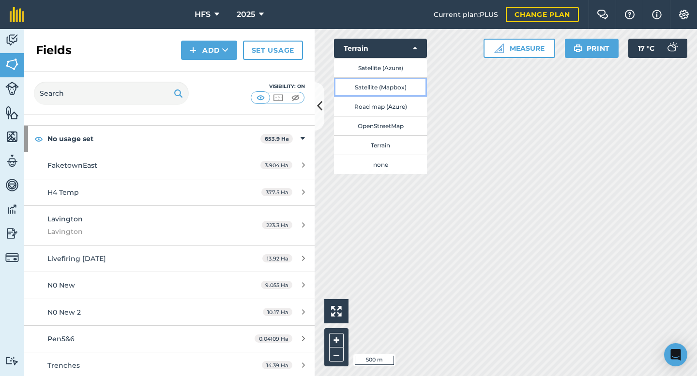
click at [401, 90] on button "Satellite (Mapbox)" at bounding box center [380, 86] width 93 height 19
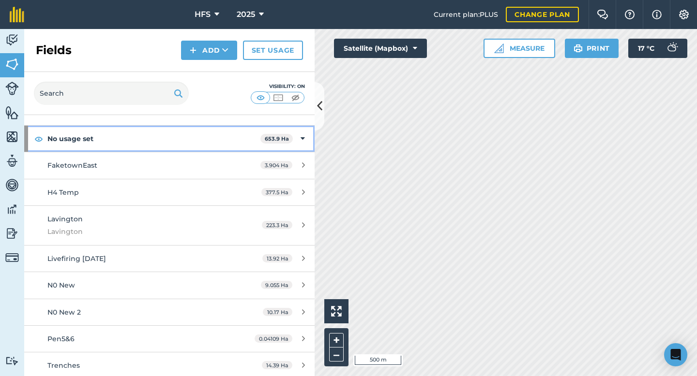
click at [304, 135] on icon at bounding box center [302, 139] width 4 height 11
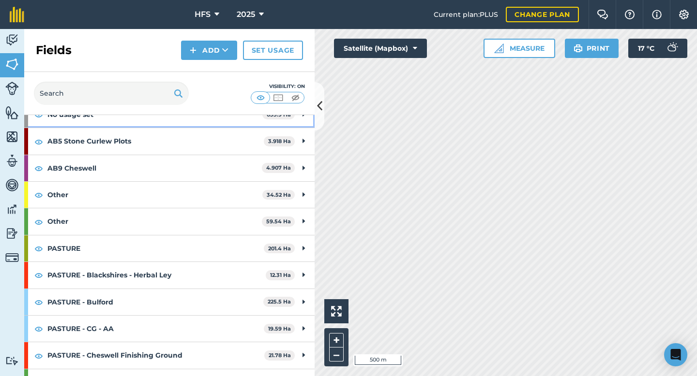
scroll to position [56, 0]
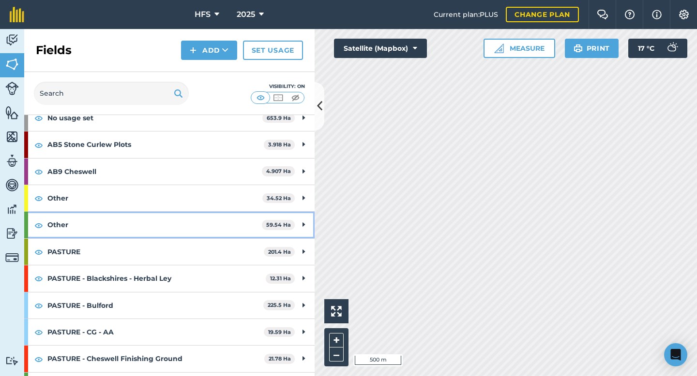
click at [232, 227] on strong "Other" at bounding box center [154, 225] width 214 height 26
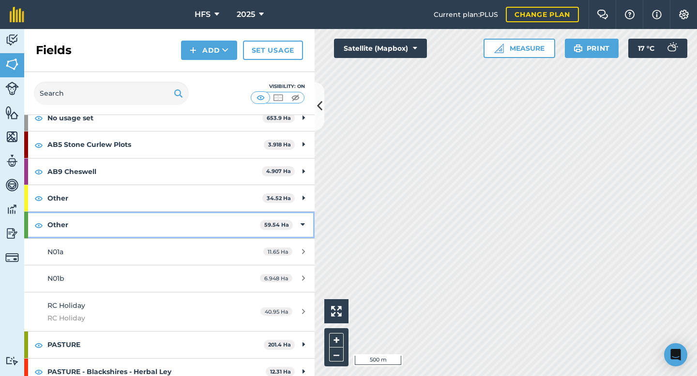
click at [123, 228] on strong "Other" at bounding box center [153, 225] width 212 height 26
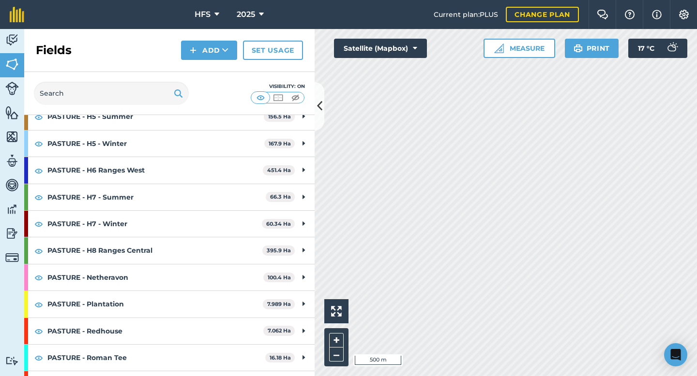
scroll to position [0, 0]
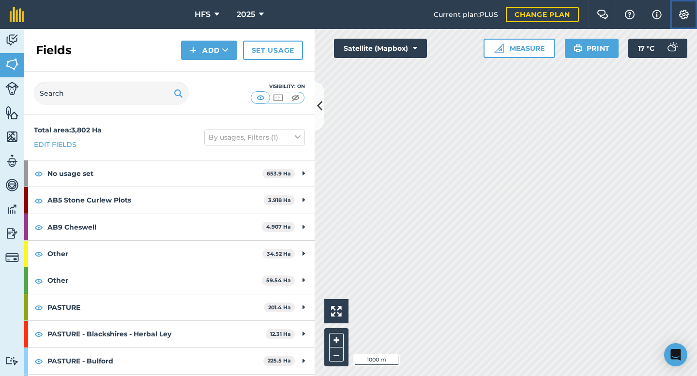
click at [691, 14] on button "Settings" at bounding box center [683, 14] width 27 height 29
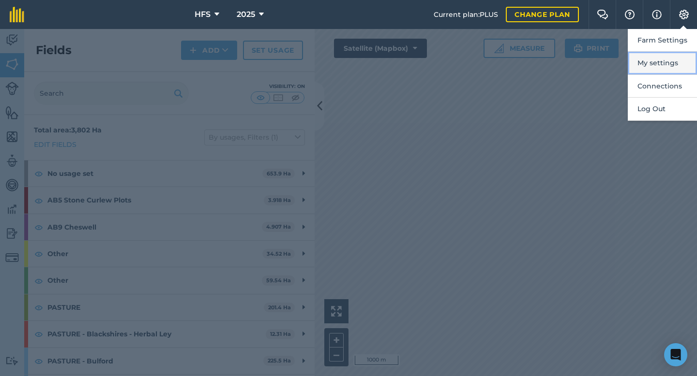
click at [666, 65] on button "My settings" at bounding box center [662, 63] width 69 height 23
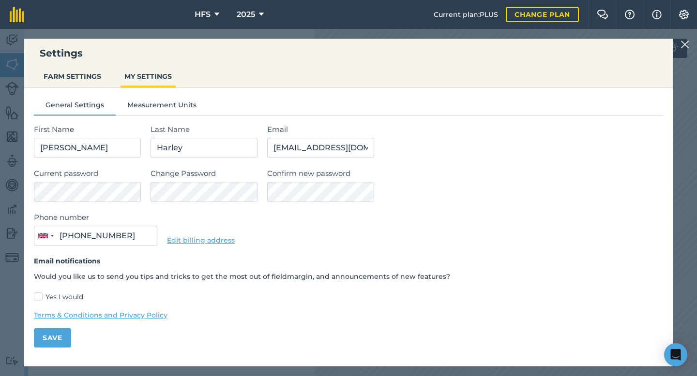
type input "07481 169745"
click at [151, 109] on button "Measurement Units" at bounding box center [162, 107] width 92 height 15
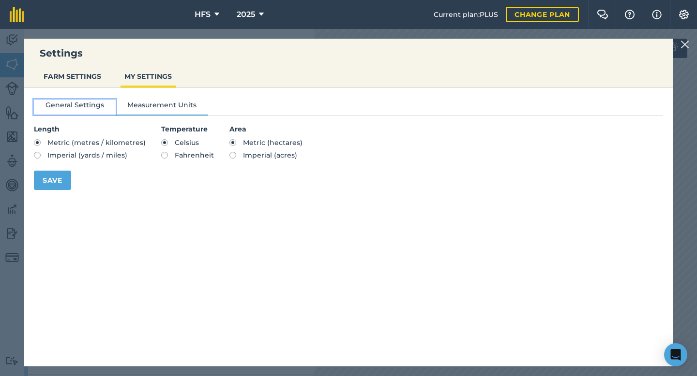
click at [94, 102] on button "General Settings" at bounding box center [75, 107] width 82 height 15
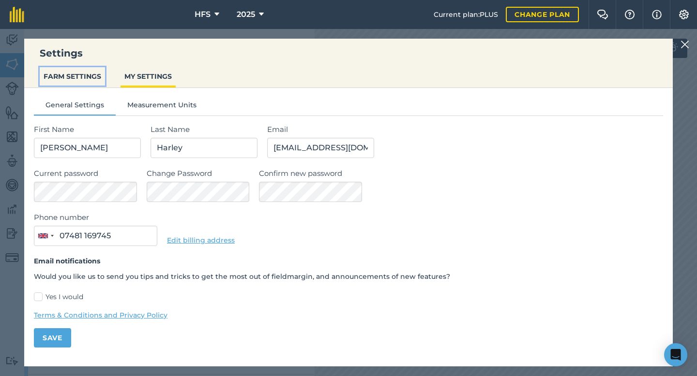
click at [68, 72] on button "FARM SETTINGS" at bounding box center [72, 76] width 65 height 18
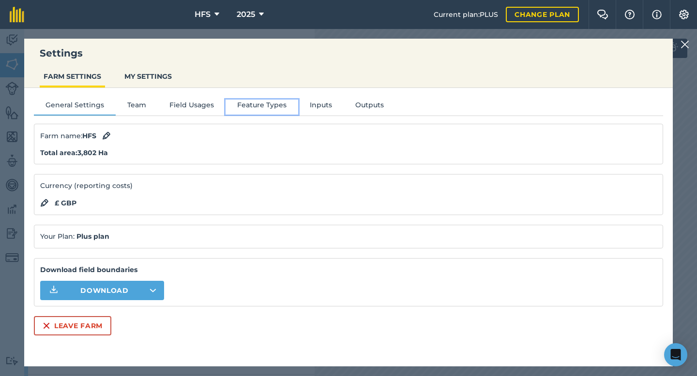
click at [281, 110] on button "Feature Types" at bounding box center [261, 107] width 73 height 15
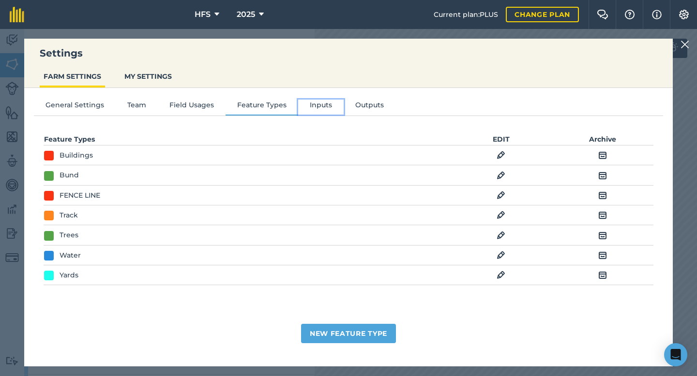
click at [320, 109] on button "Inputs" at bounding box center [320, 107] width 45 height 15
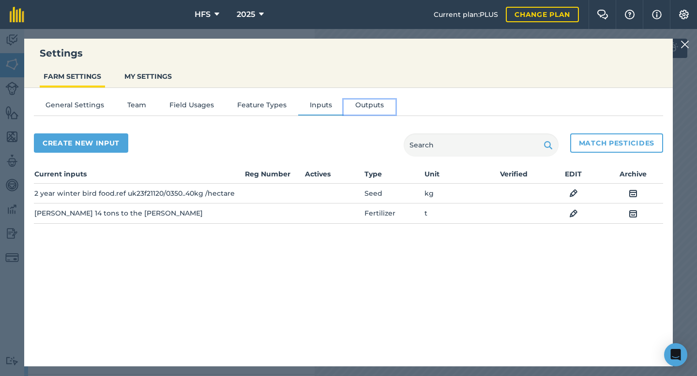
click at [363, 110] on button "Outputs" at bounding box center [370, 107] width 52 height 15
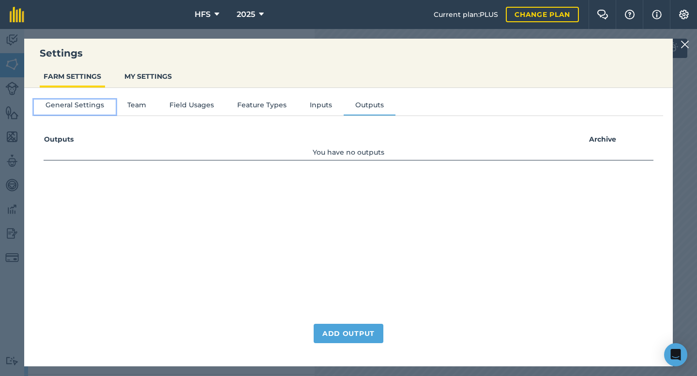
click at [84, 109] on button "General Settings" at bounding box center [75, 107] width 82 height 15
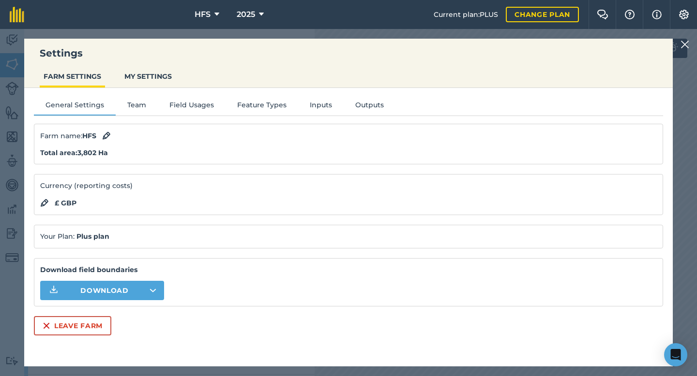
click at [294, 34] on div "Settings FARM SETTINGS MY SETTINGS General Settings Team Field Usages Feature T…" at bounding box center [348, 202] width 697 height 347
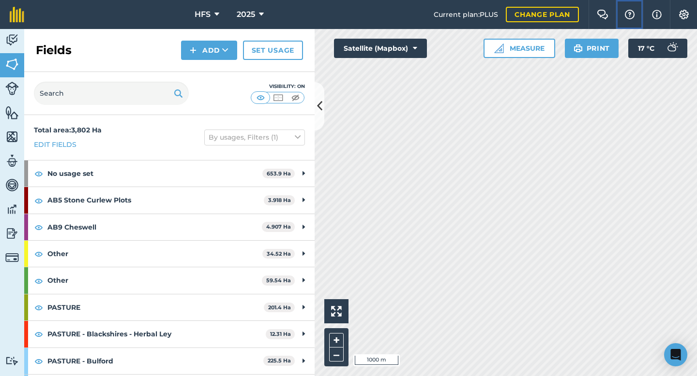
click at [628, 17] on img at bounding box center [630, 15] width 12 height 10
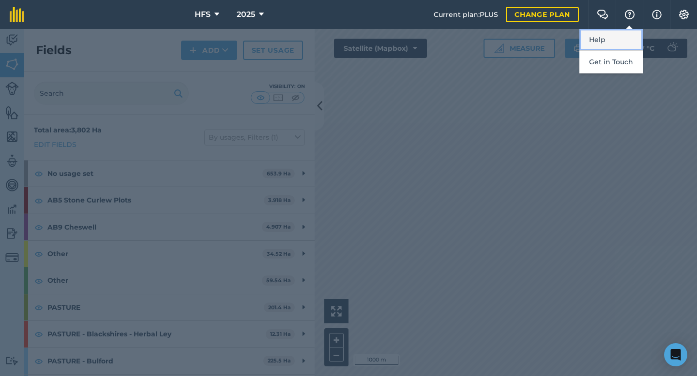
click at [616, 40] on link "Help" at bounding box center [610, 40] width 63 height 22
click at [358, 204] on div at bounding box center [348, 202] width 697 height 347
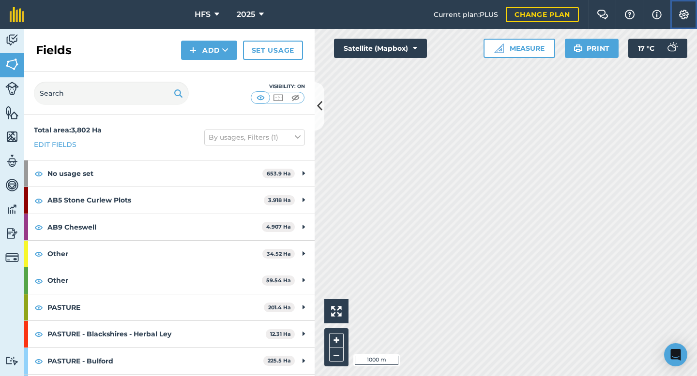
click at [687, 10] on img at bounding box center [684, 15] width 12 height 10
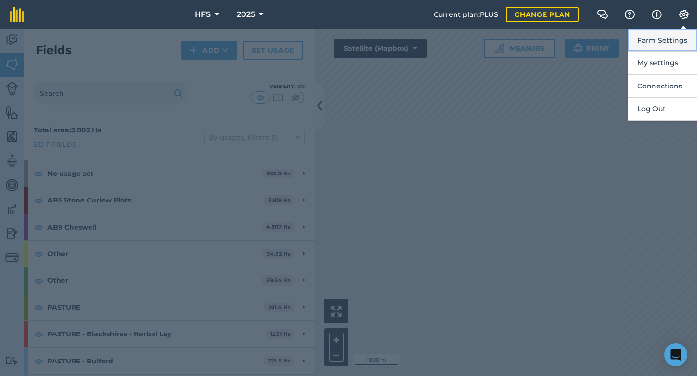
click at [665, 38] on button "Farm Settings" at bounding box center [662, 40] width 69 height 23
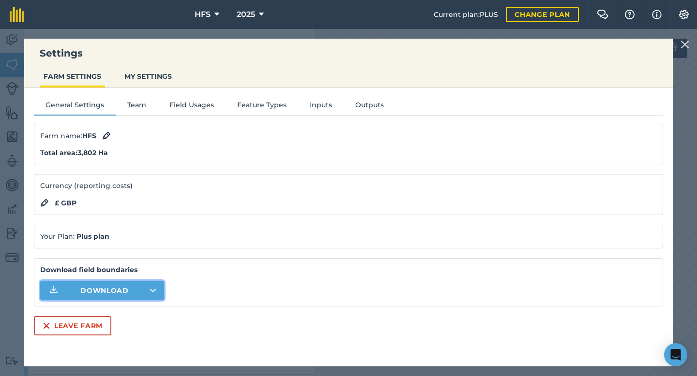
click at [150, 289] on icon "button" at bounding box center [153, 291] width 7 height 4
click at [148, 293] on button "Download" at bounding box center [102, 290] width 124 height 19
click at [152, 292] on icon "button" at bounding box center [153, 291] width 7 height 4
click at [135, 290] on button "Download" at bounding box center [102, 290] width 124 height 19
